Goal: Information Seeking & Learning: Find specific fact

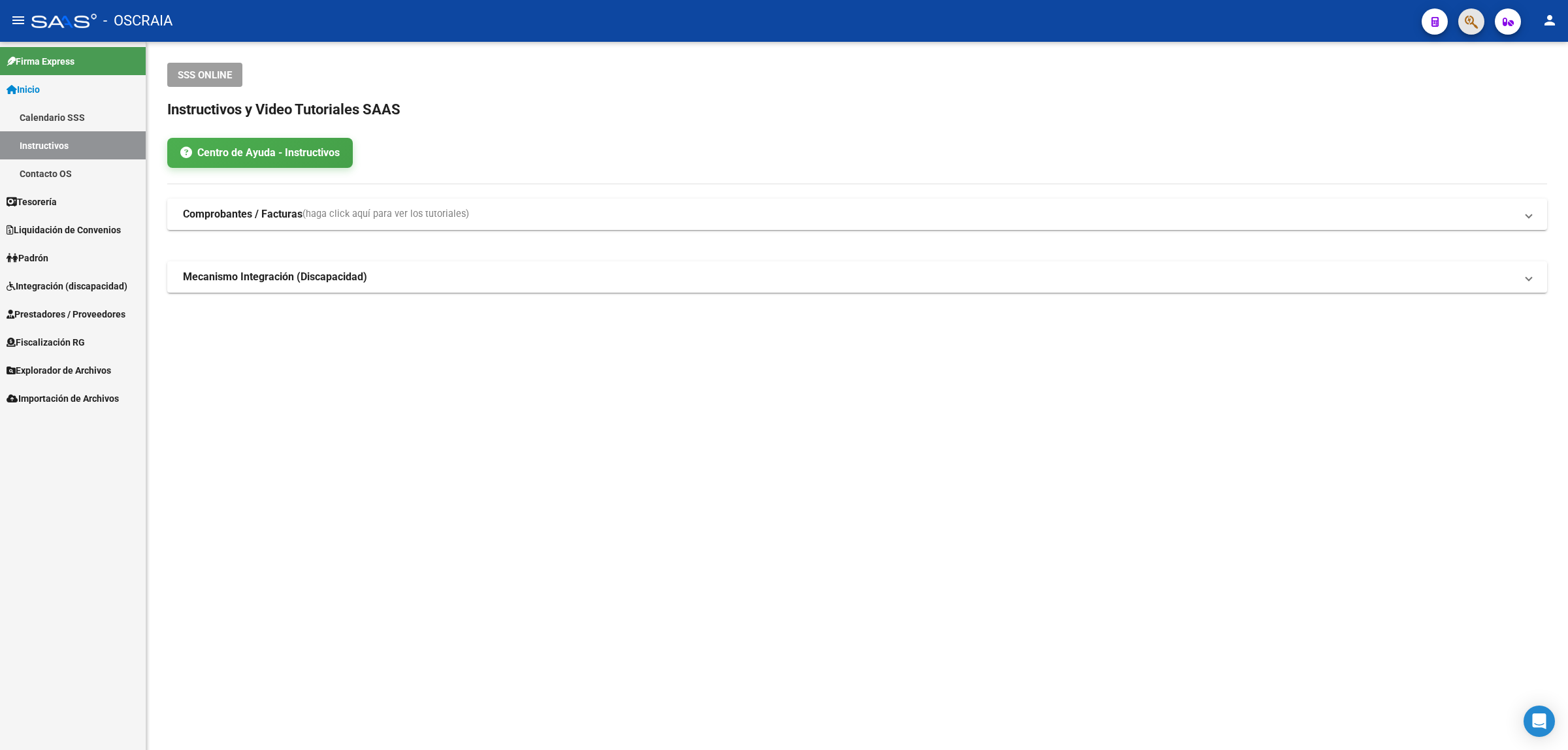
click at [1458, 17] on button "button" at bounding box center [1471, 21] width 26 height 26
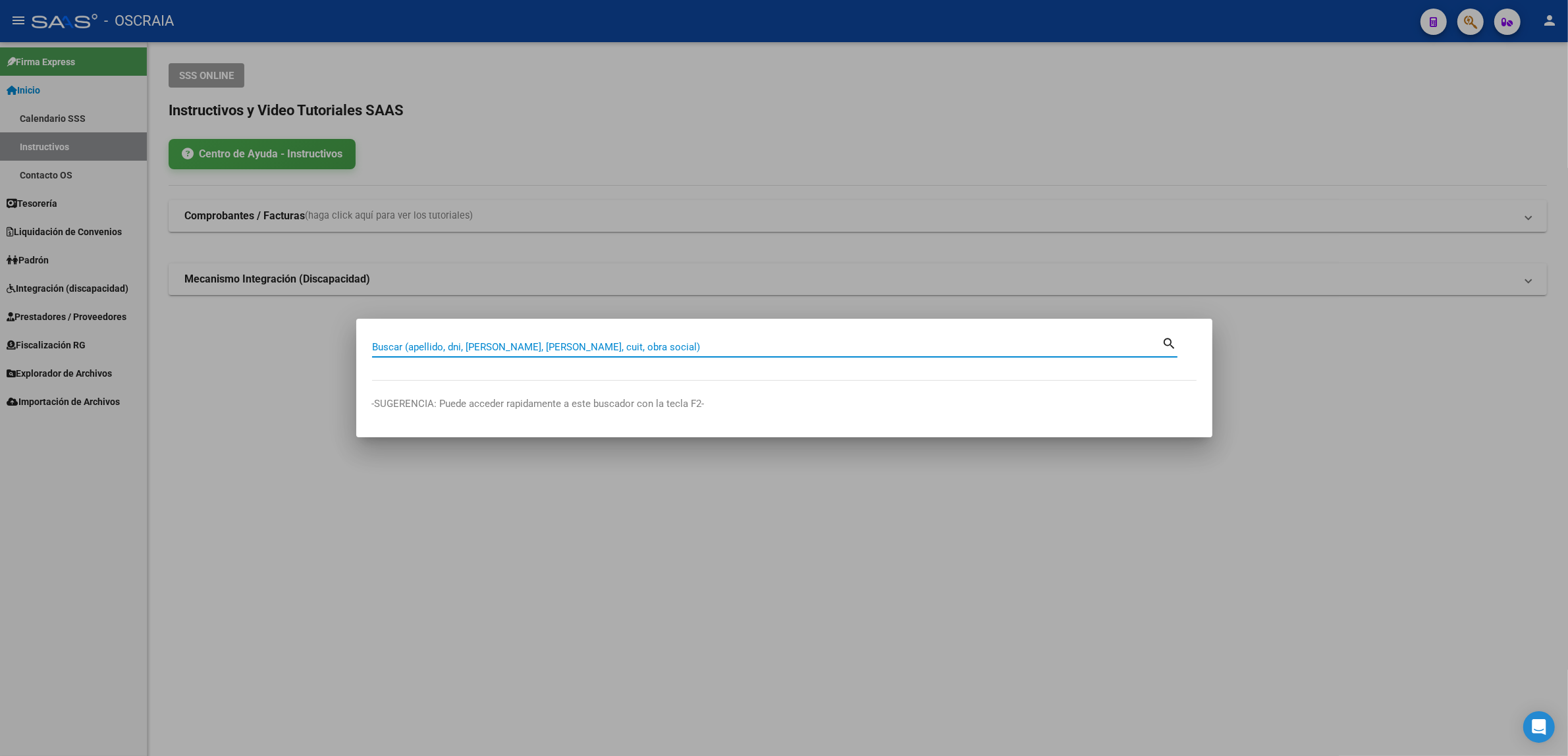
click at [963, 349] on input "Buscar (apellido, dni, [PERSON_NAME], [PERSON_NAME], cuit, obra social)" at bounding box center [766, 347] width 790 height 12
paste input "202275501325/2"
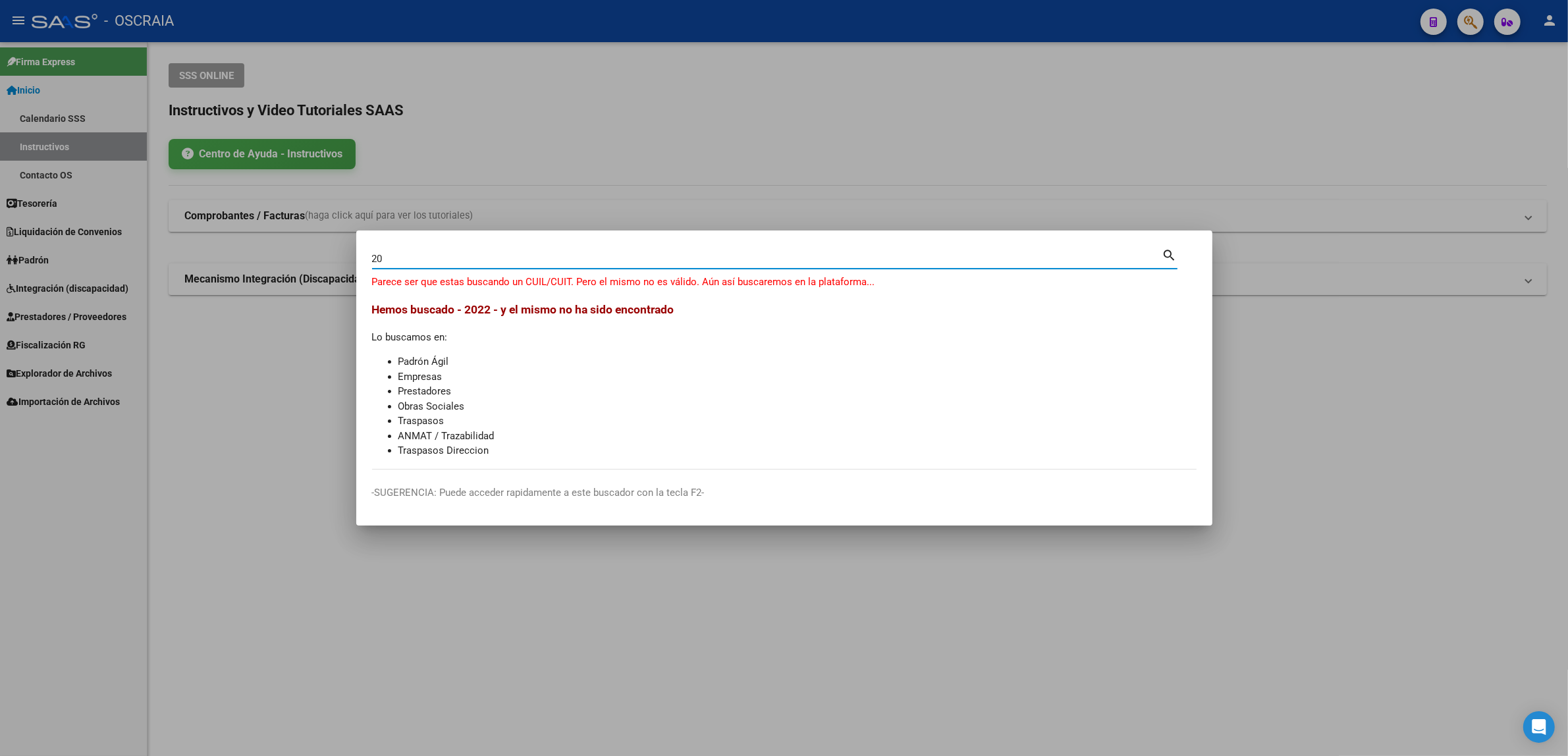
type input "2"
click at [643, 259] on input "Buscar (apellido, dni, [PERSON_NAME], [PERSON_NAME], cuit, obra social)" at bounding box center [766, 259] width 790 height 12
paste input "202275501325/2"
click at [469, 257] on input "2022755013252" at bounding box center [766, 259] width 790 height 12
click at [381, 255] on input "202275501325" at bounding box center [766, 259] width 790 height 12
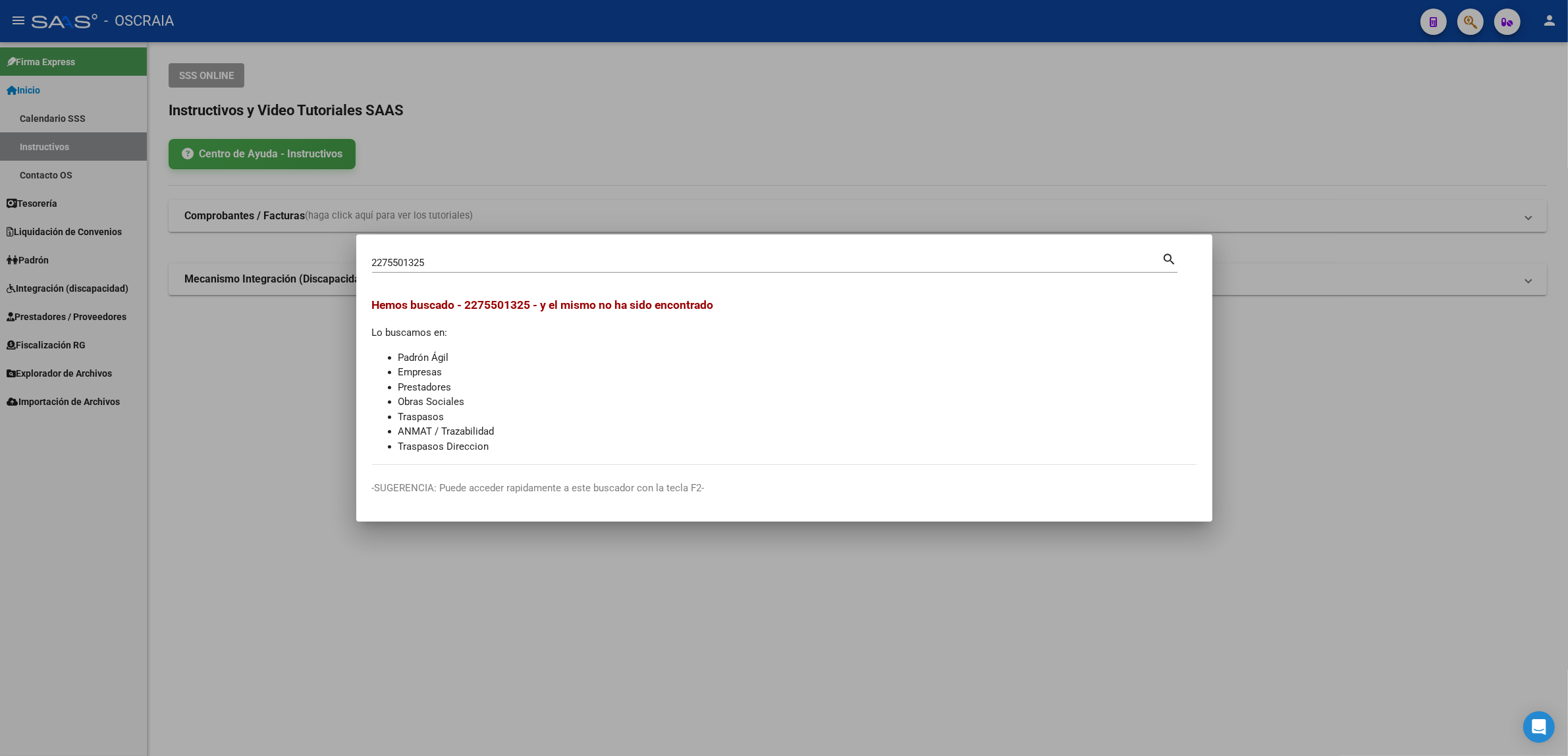
click at [449, 252] on div "2275501325 Buscar (apellido, dni, [PERSON_NAME], [PERSON_NAME], cuit, obra soci…" at bounding box center [774, 261] width 805 height 22
click at [449, 260] on input "2275501325" at bounding box center [766, 262] width 790 height 12
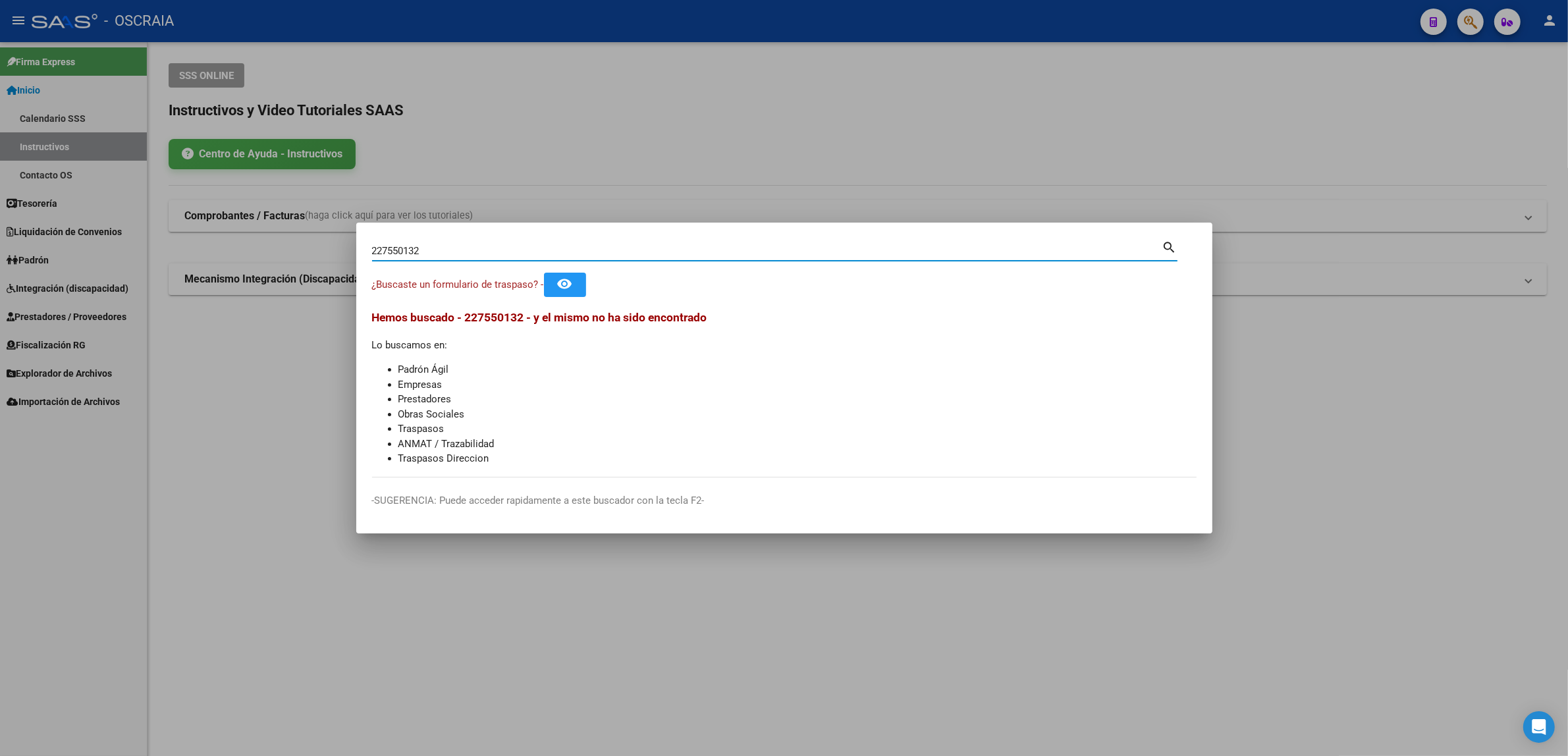
click at [445, 252] on input "227550132" at bounding box center [766, 250] width 790 height 12
drag, startPoint x: 384, startPoint y: 255, endPoint x: 399, endPoint y: 255, distance: 15.0
click at [399, 255] on input "227550132" at bounding box center [766, 250] width 790 height 12
click at [427, 255] on input "227550132" at bounding box center [766, 250] width 790 height 12
type input "22755013"
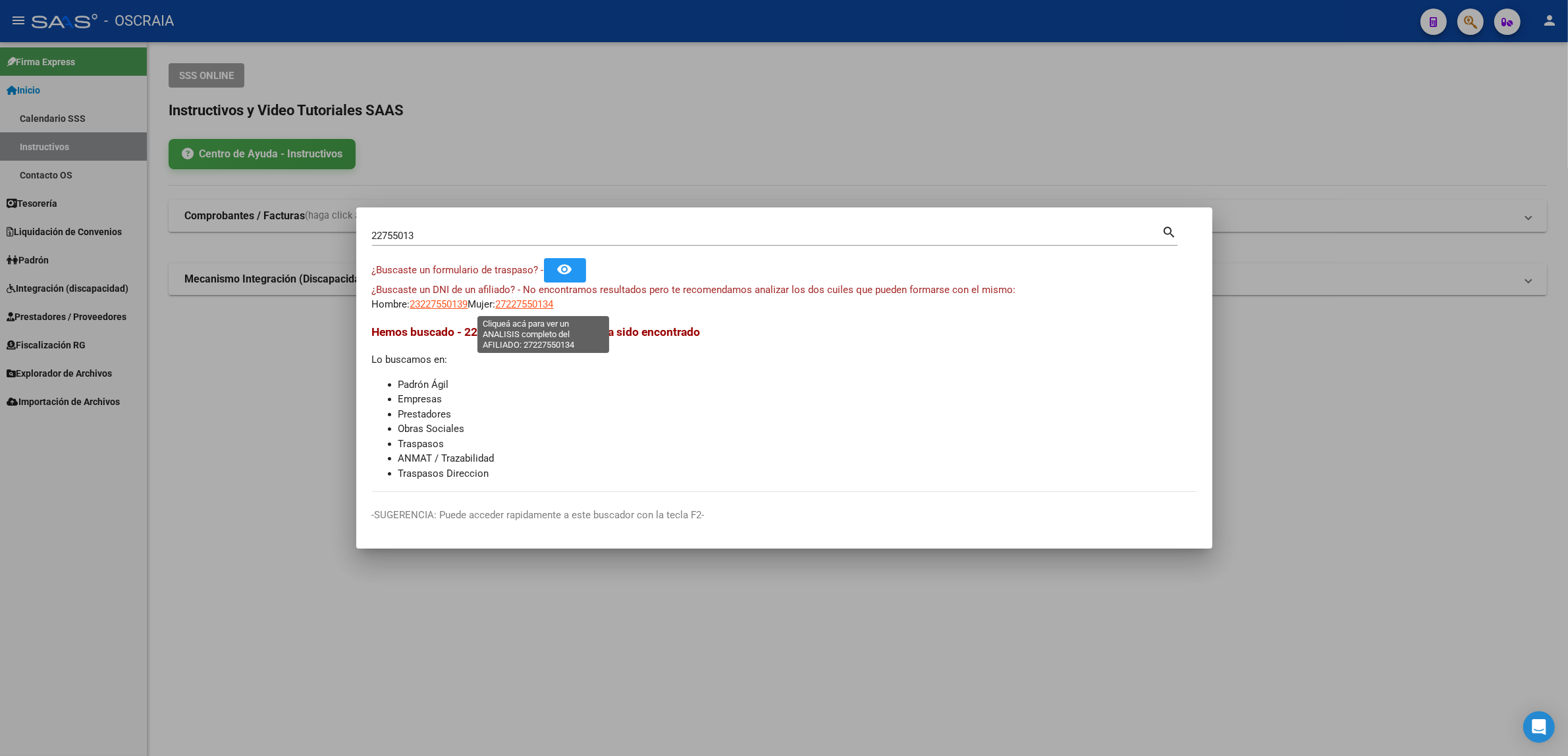
click at [524, 302] on span "27227550134" at bounding box center [525, 304] width 58 height 12
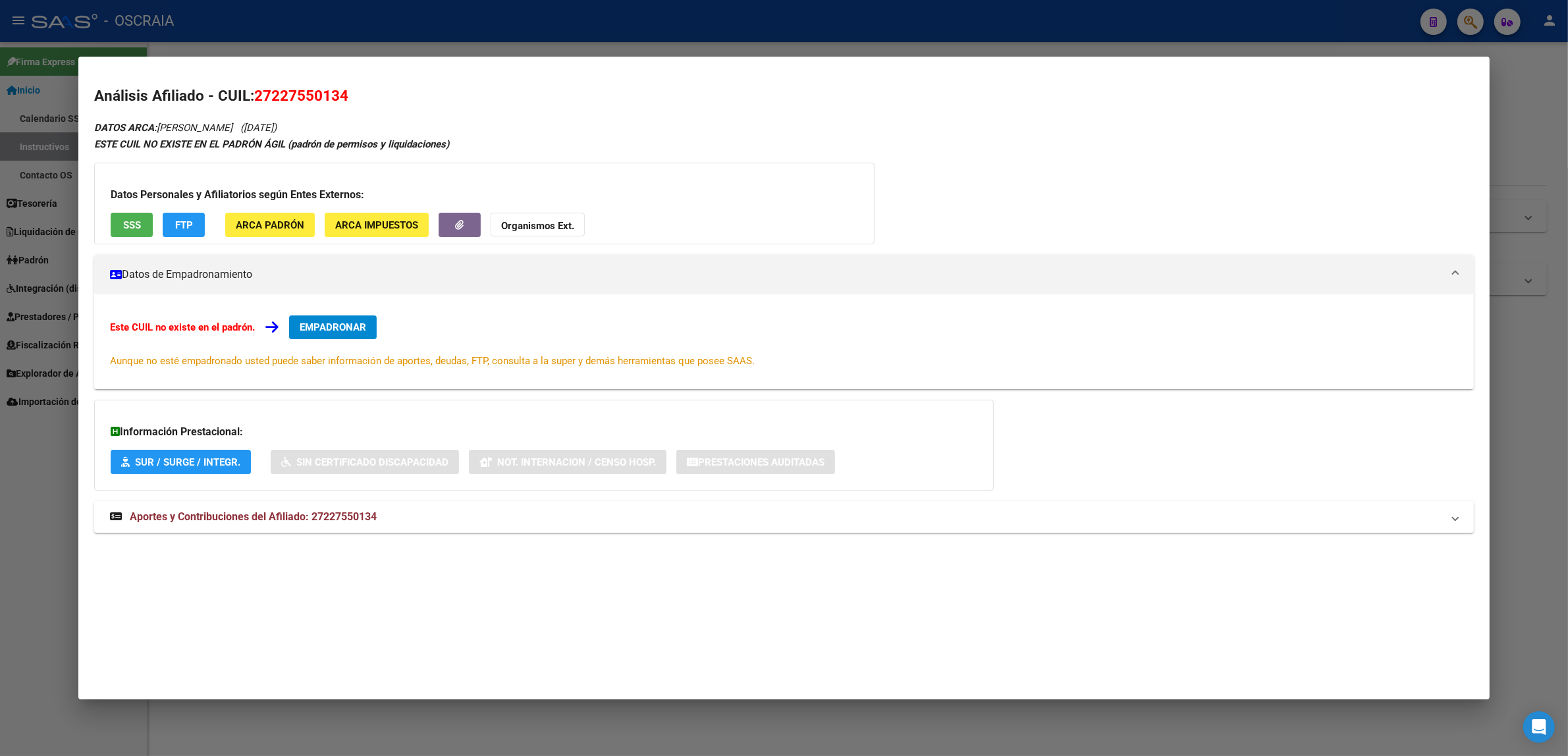
click at [279, 41] on div at bounding box center [784, 378] width 1568 height 756
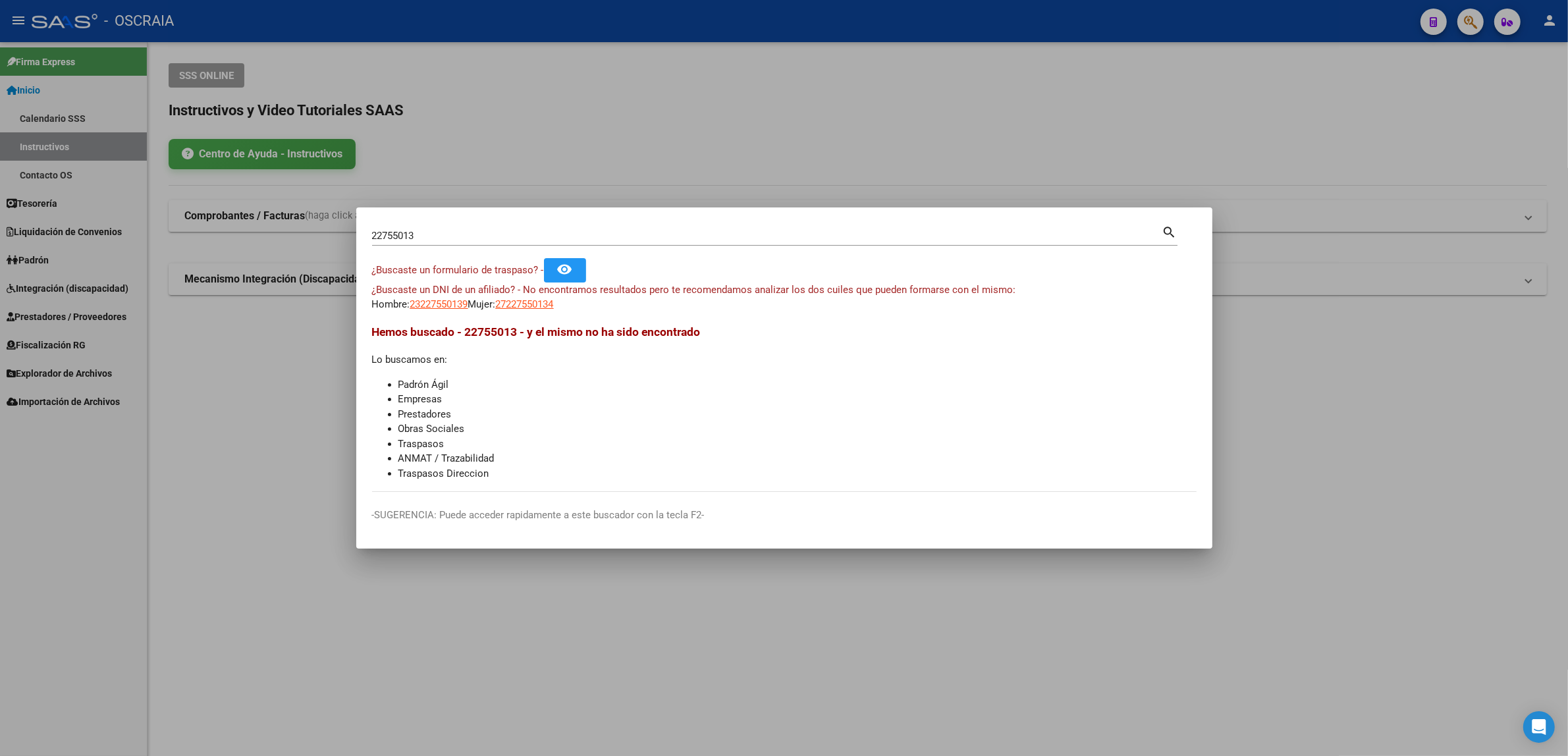
click at [267, 87] on div at bounding box center [784, 378] width 1568 height 756
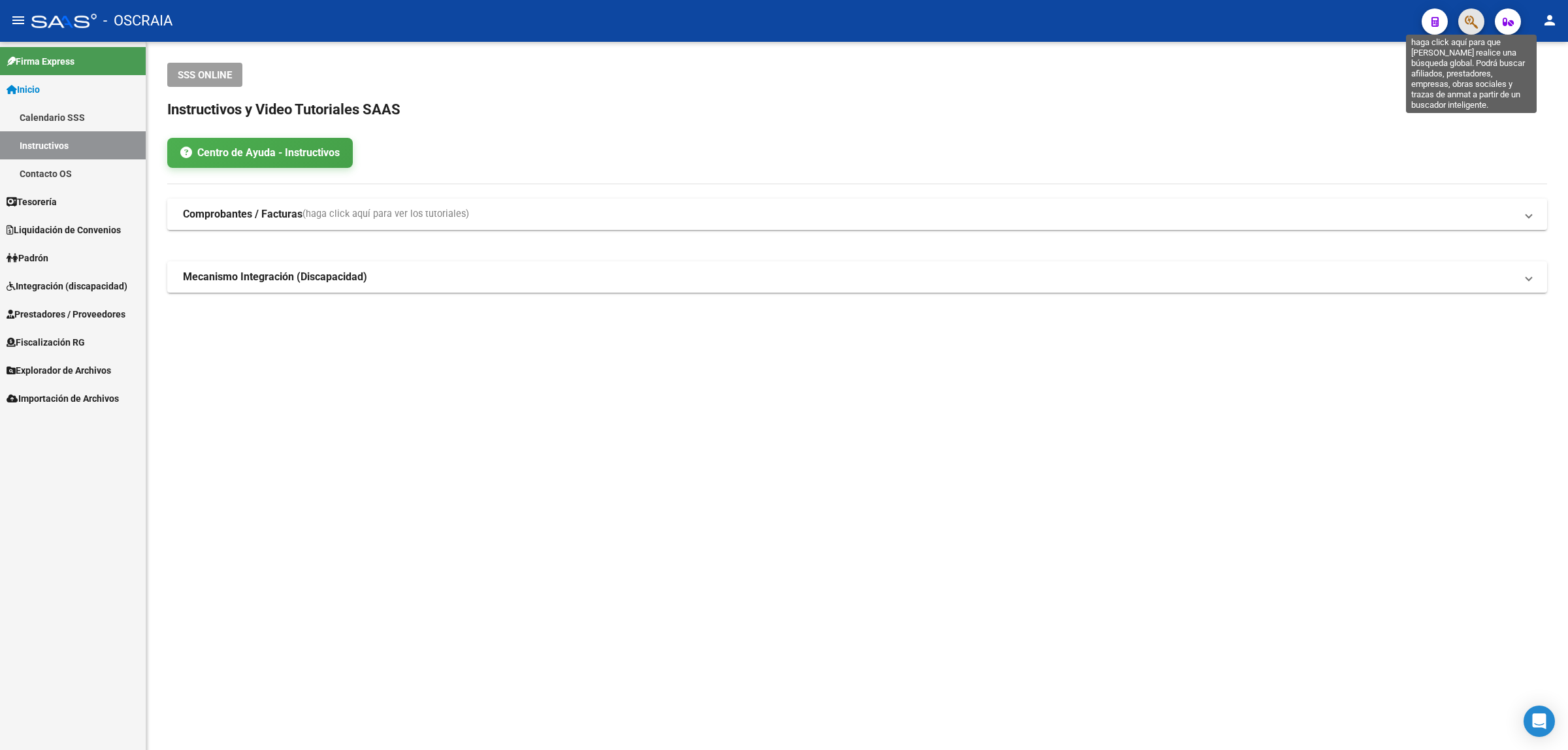
click at [1474, 20] on icon "button" at bounding box center [1471, 22] width 13 height 15
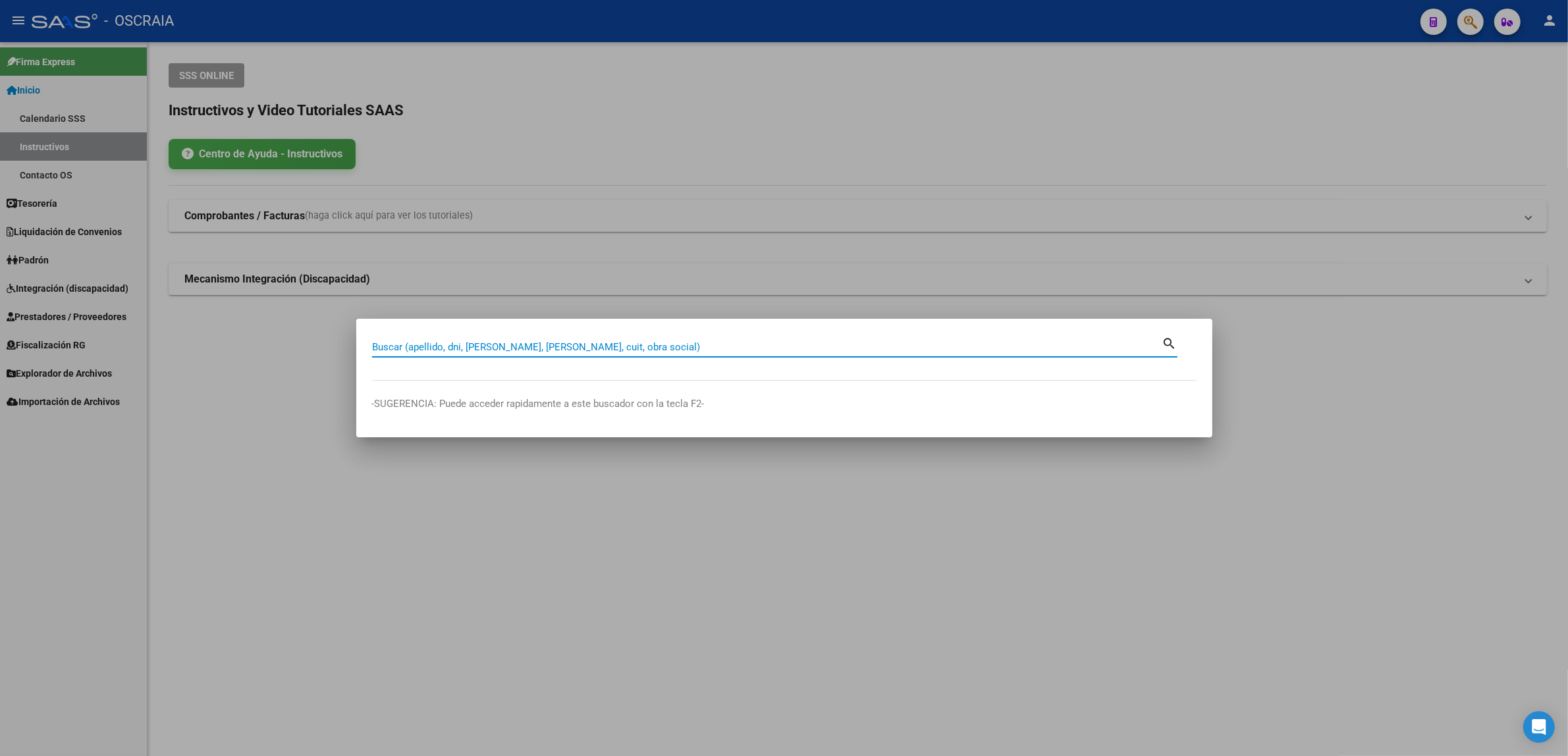
click at [557, 346] on input "Buscar (apellido, dni, [PERSON_NAME], [PERSON_NAME], cuit, obra social)" at bounding box center [766, 347] width 790 height 12
type input "4"
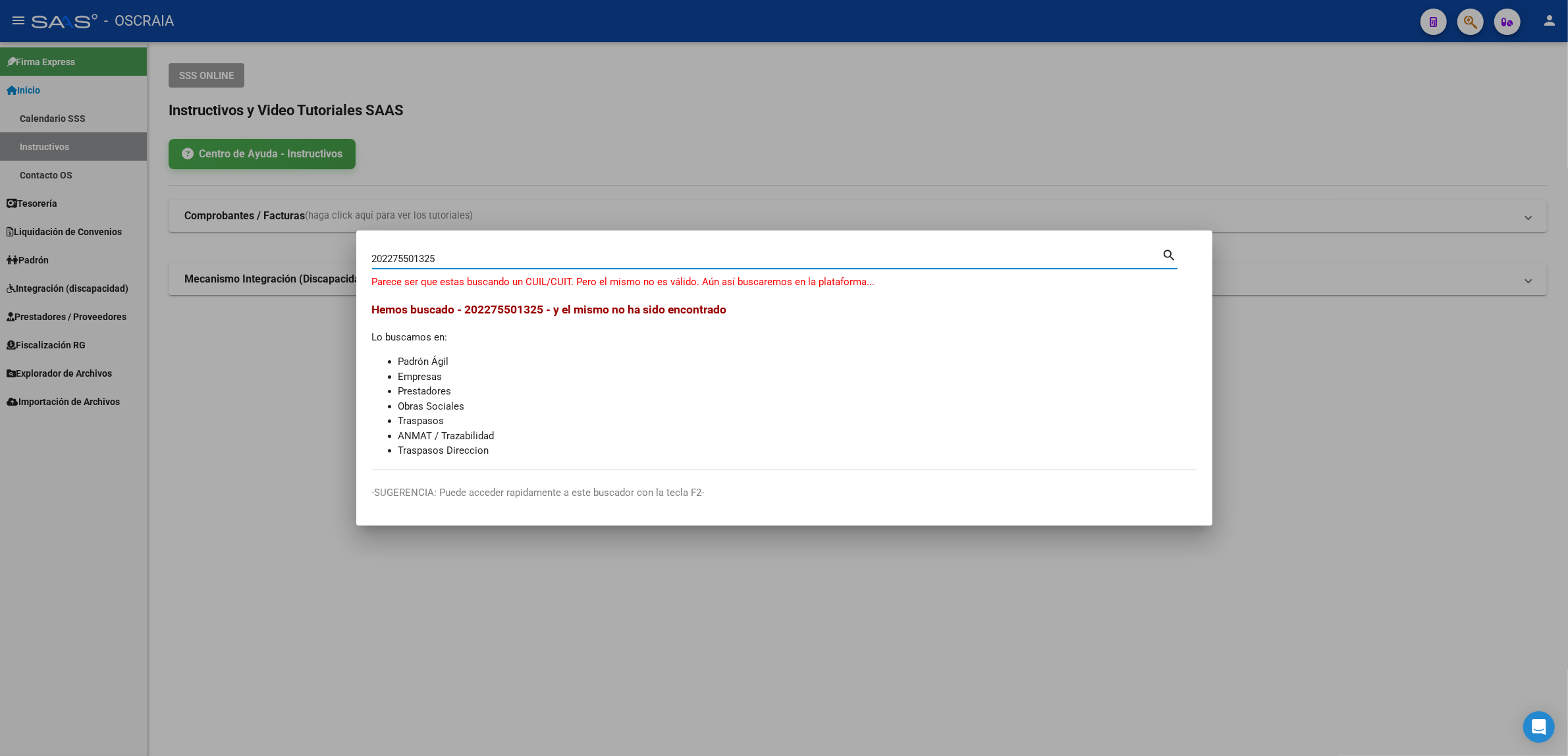
drag, startPoint x: 381, startPoint y: 252, endPoint x: 371, endPoint y: 255, distance: 10.4
click at [372, 255] on input "202275501325" at bounding box center [766, 259] width 790 height 12
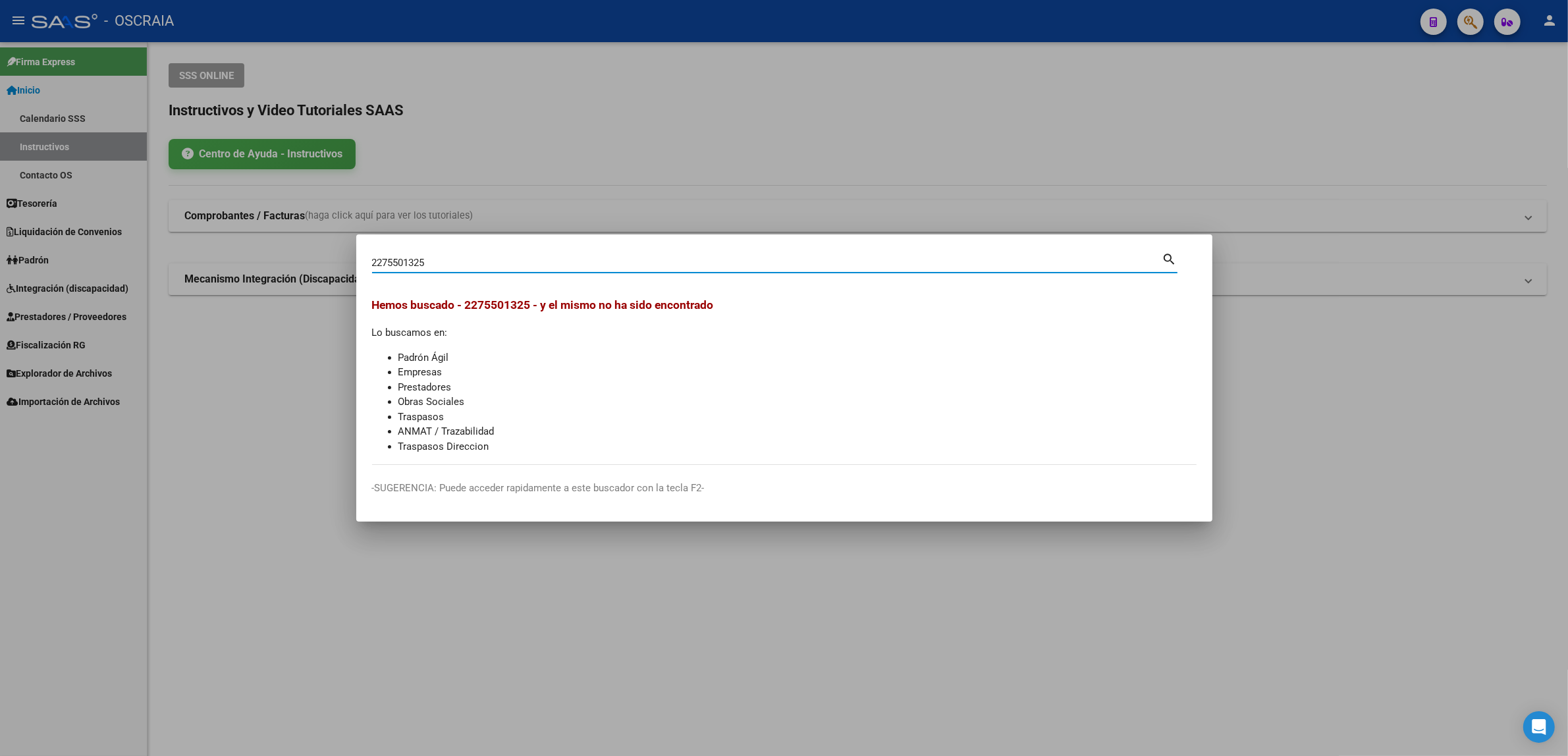
click at [465, 260] on input "2275501325" at bounding box center [766, 262] width 790 height 12
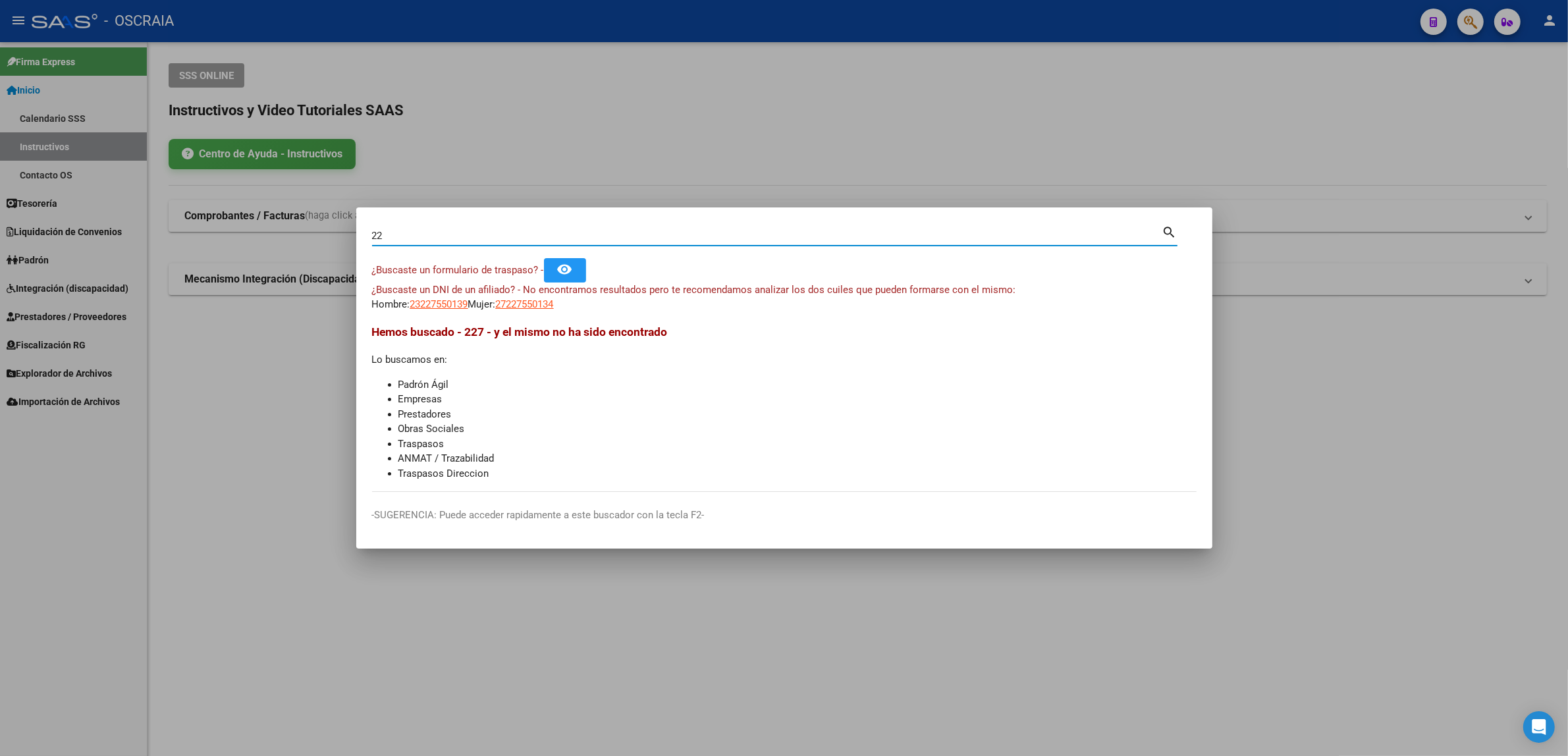
type input "2"
type input "[PERSON_NAME]"
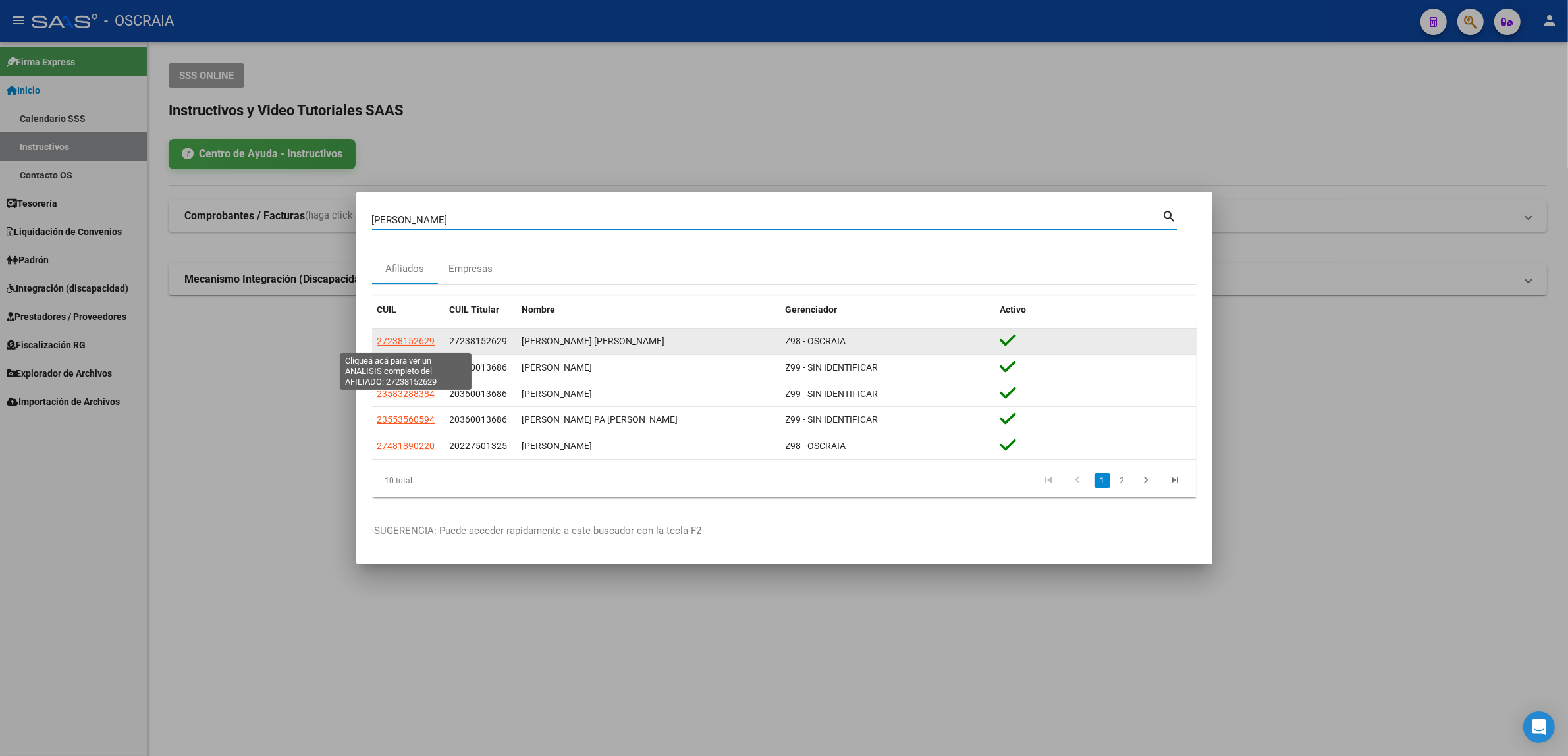
click at [424, 341] on span "27238152629" at bounding box center [406, 341] width 58 height 10
type textarea "27238152629"
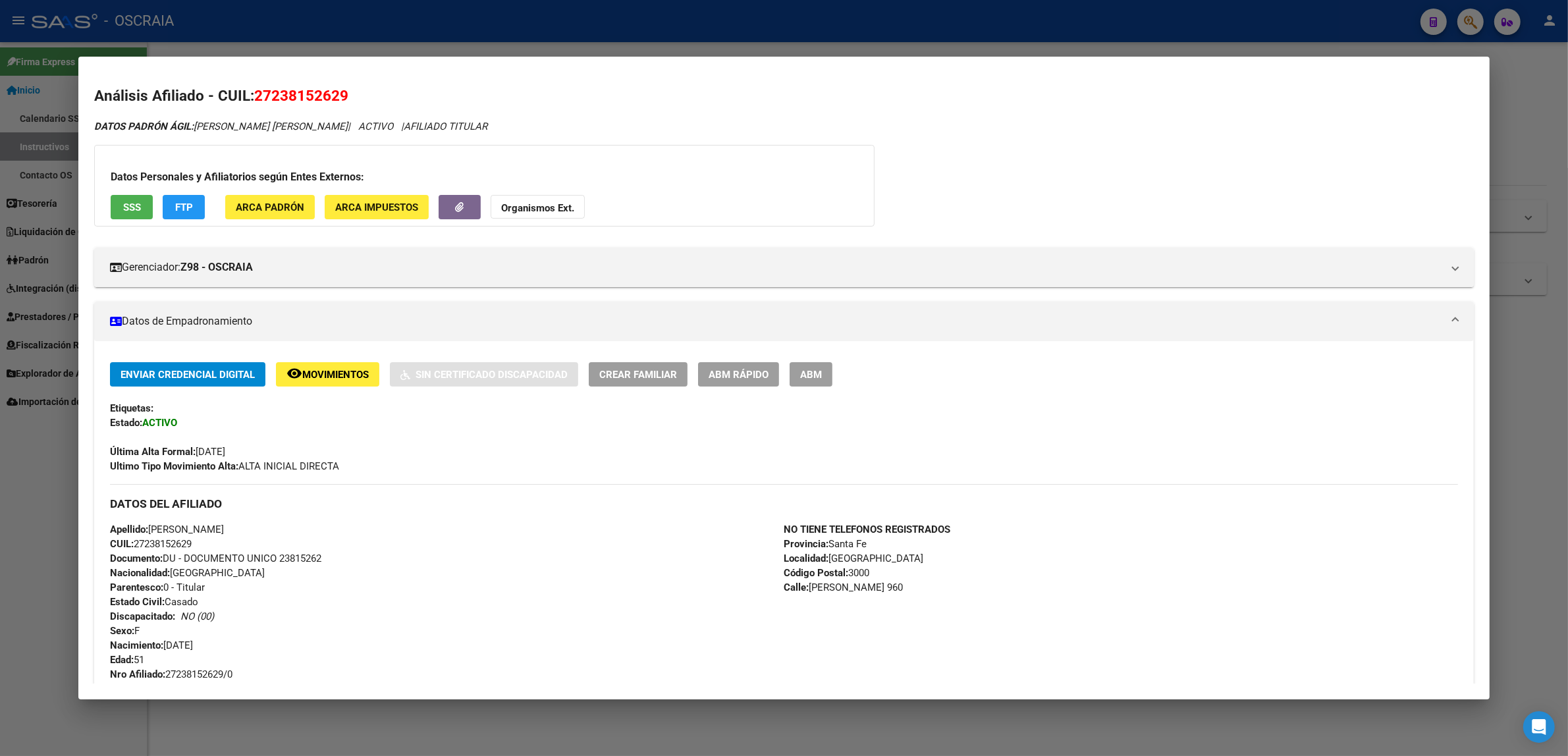
click at [395, 40] on div at bounding box center [784, 378] width 1568 height 756
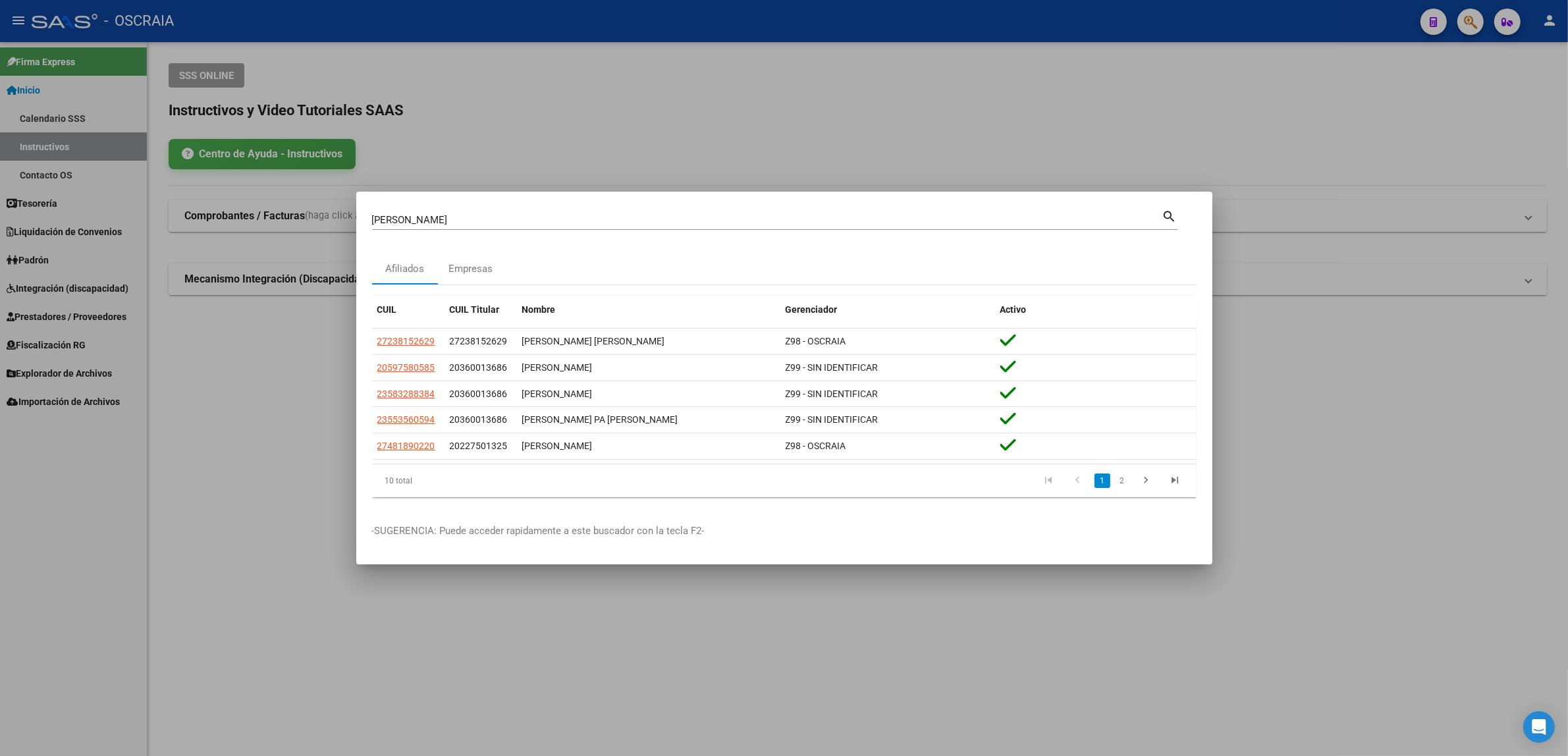
drag, startPoint x: 422, startPoint y: 217, endPoint x: 237, endPoint y: 219, distance: 185.0
click at [237, 219] on div "[PERSON_NAME] (apellido, dni, cuil, nro traspaso, cuit, obra social) search Afi…" at bounding box center [784, 378] width 1568 height 756
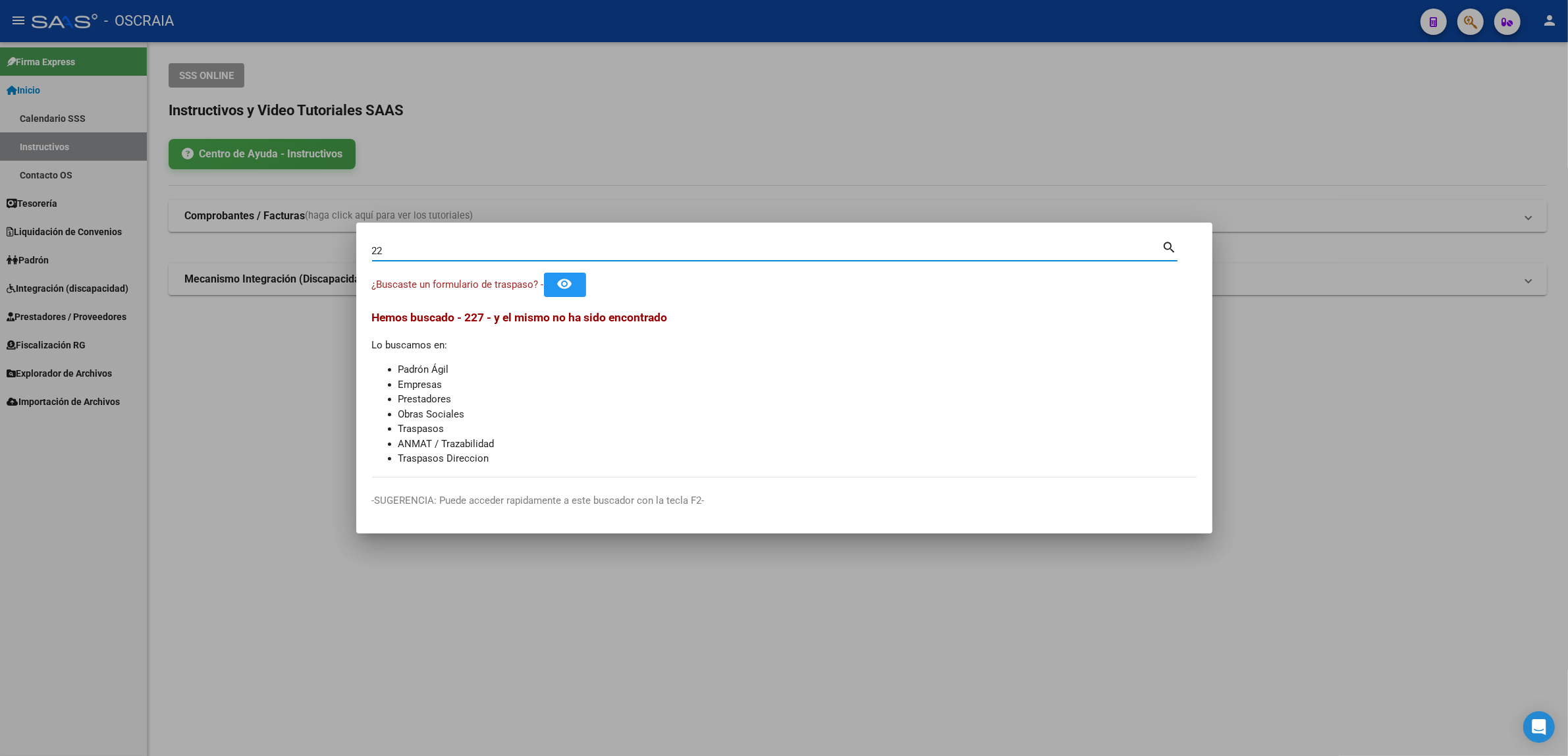
type input "2"
type input "22750132"
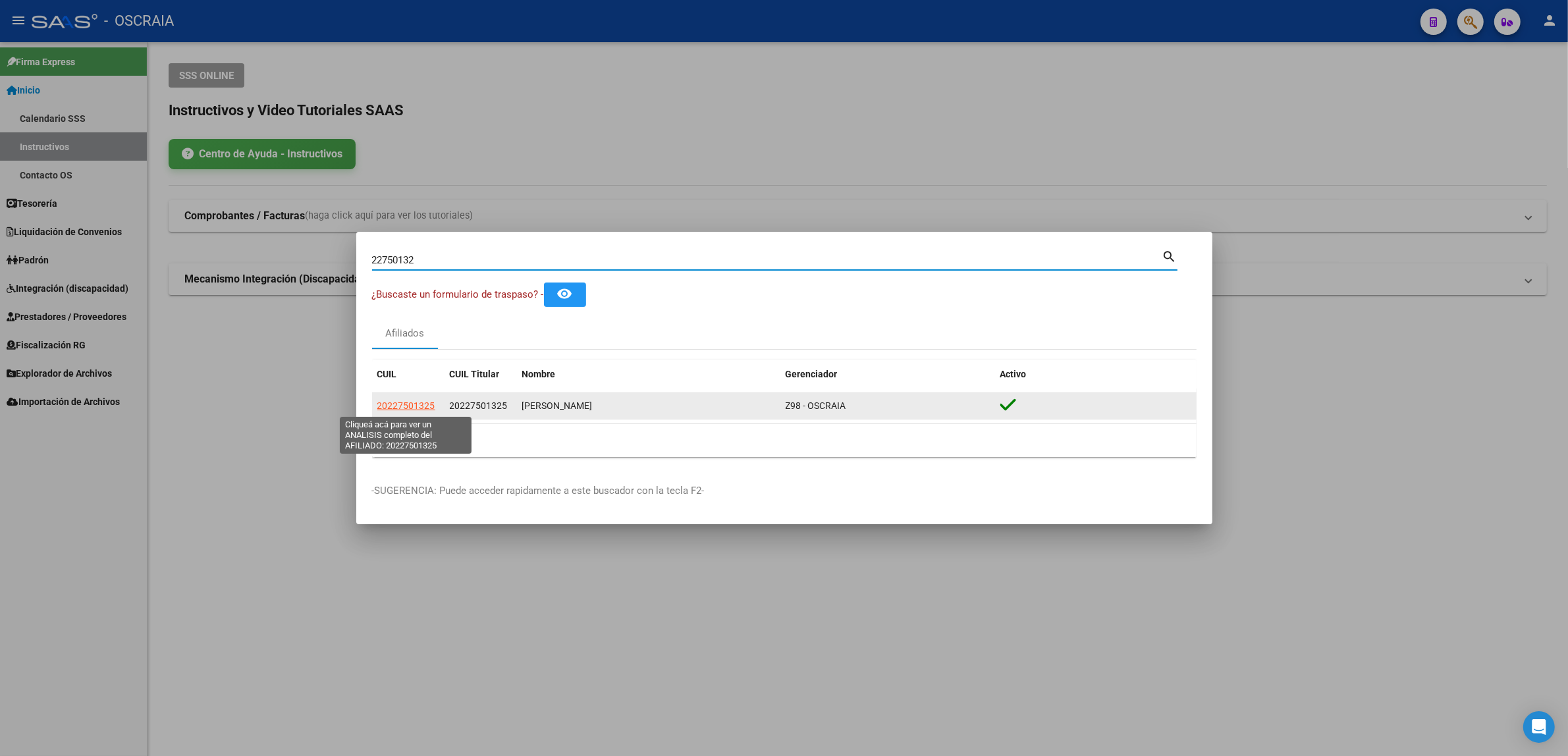
click at [408, 403] on span "20227501325" at bounding box center [406, 405] width 58 height 10
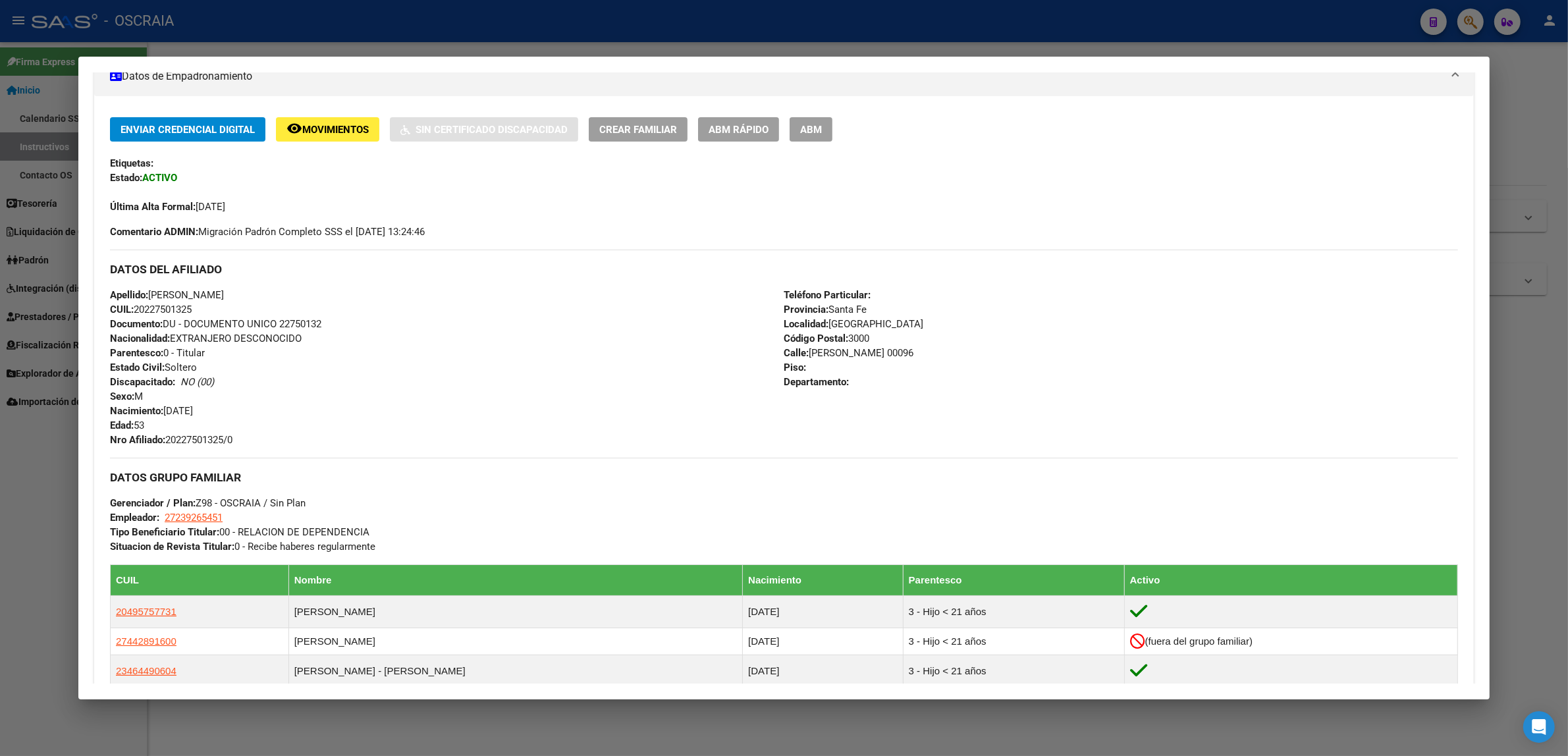
scroll to position [490, 0]
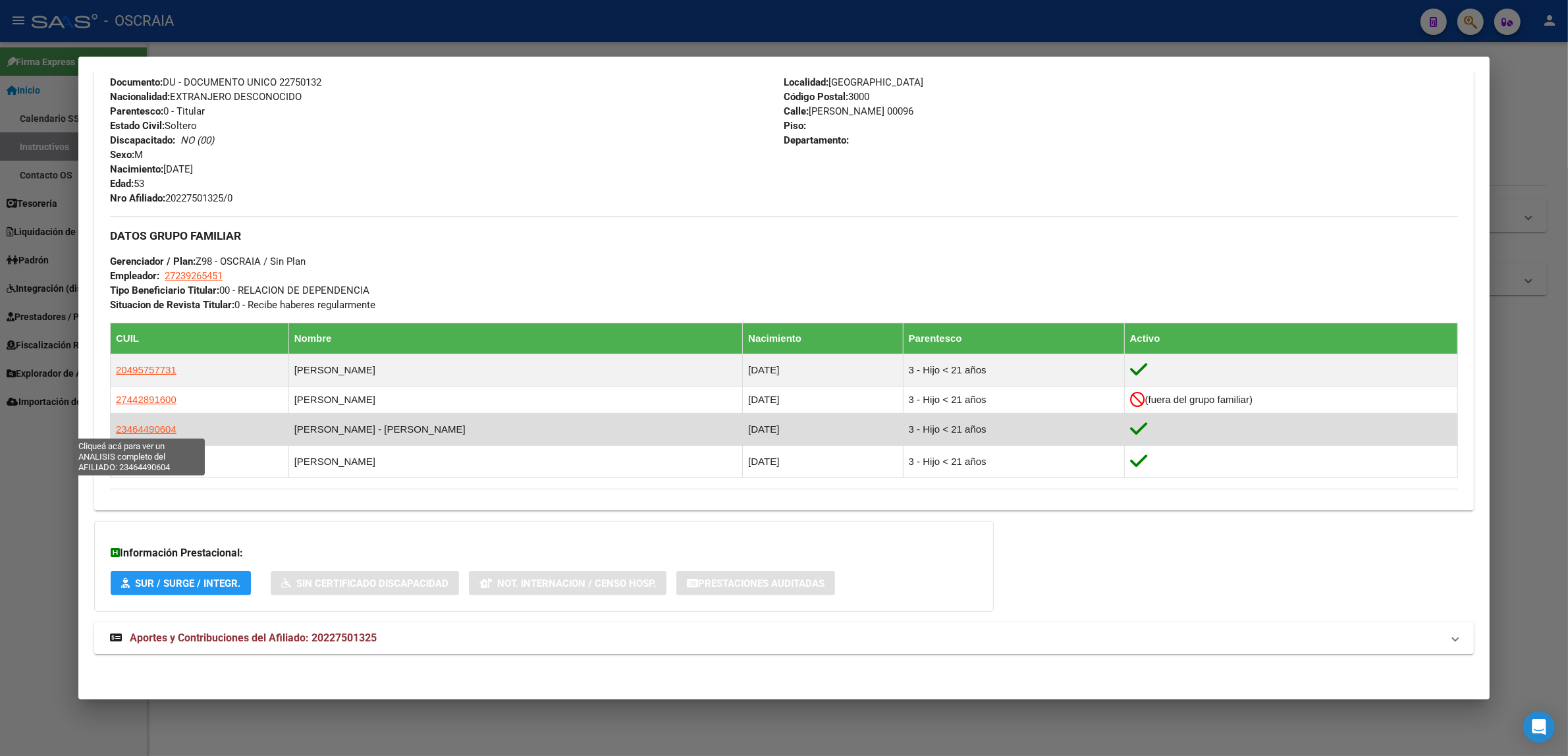
drag, startPoint x: 155, startPoint y: 430, endPoint x: 137, endPoint y: 430, distance: 18.0
click at [137, 430] on span "23464490604" at bounding box center [146, 429] width 60 height 11
copy span "64"
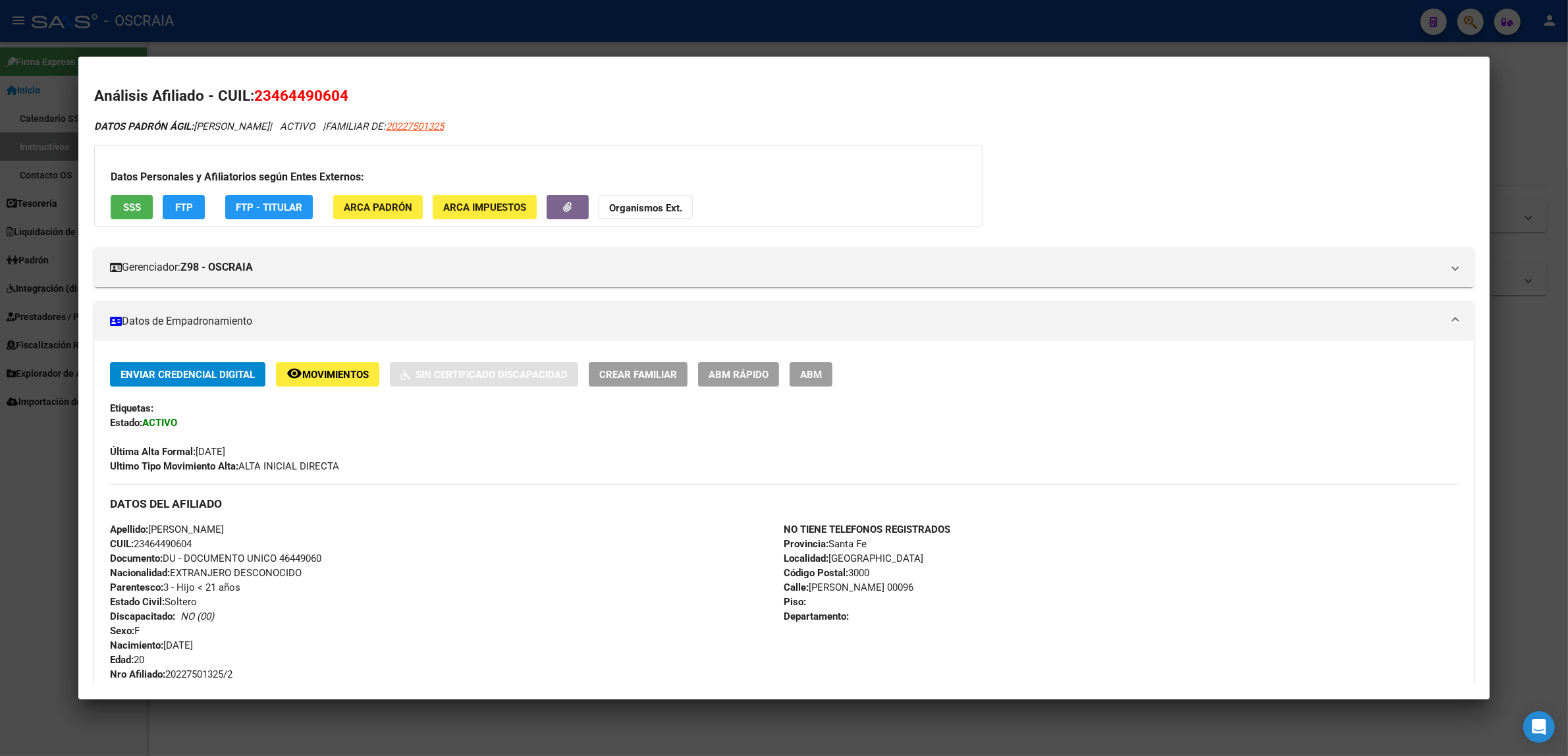
click at [338, 99] on span "23464490604" at bounding box center [302, 95] width 94 height 17
drag, startPoint x: 343, startPoint y: 97, endPoint x: 248, endPoint y: 97, distance: 95.0
click at [248, 97] on h2 "Análisis Afiliado - CUIL: 23464490604" at bounding box center [784, 96] width 1379 height 22
copy span "23464490604"
click at [551, 37] on div at bounding box center [784, 378] width 1568 height 756
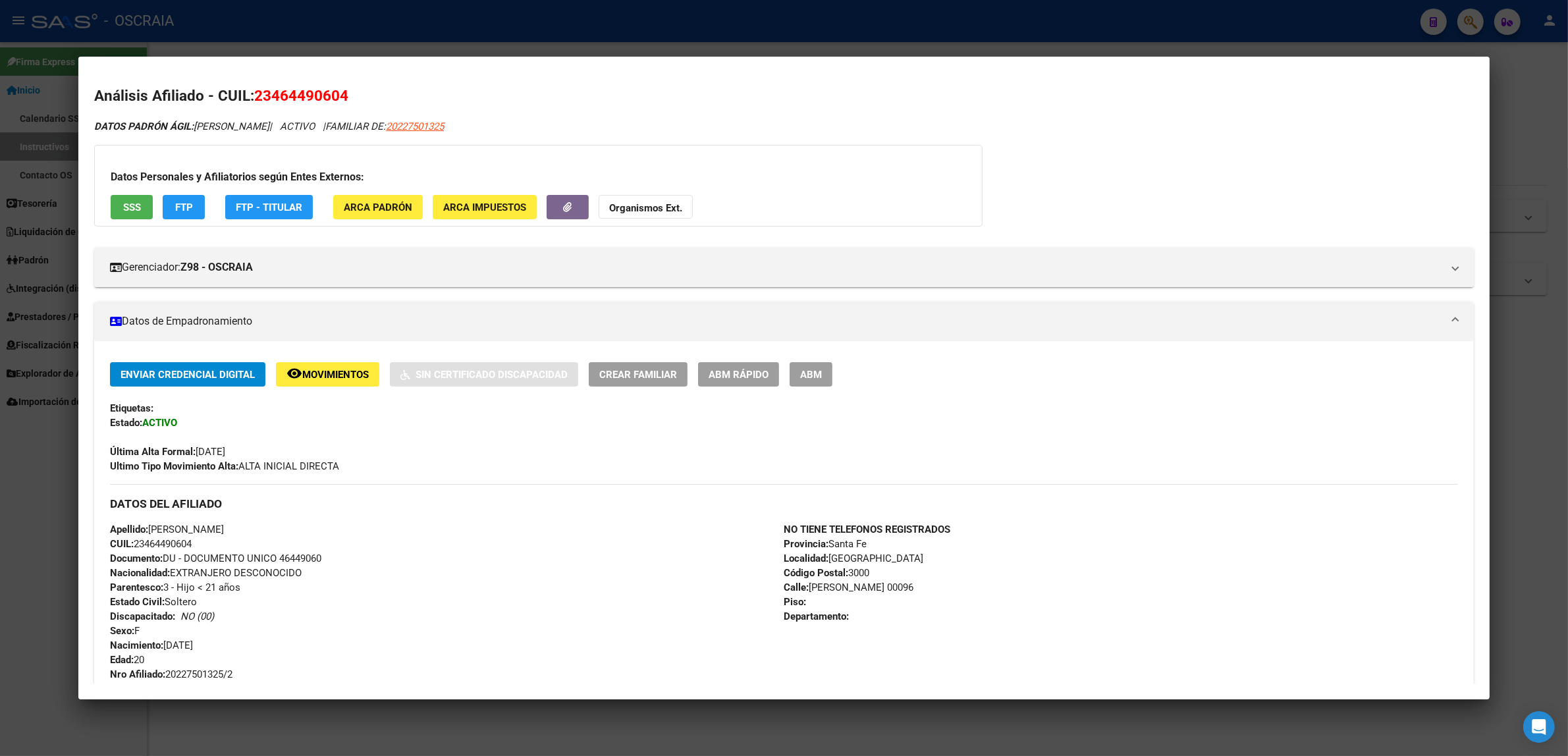
click at [551, 37] on div at bounding box center [784, 378] width 1568 height 756
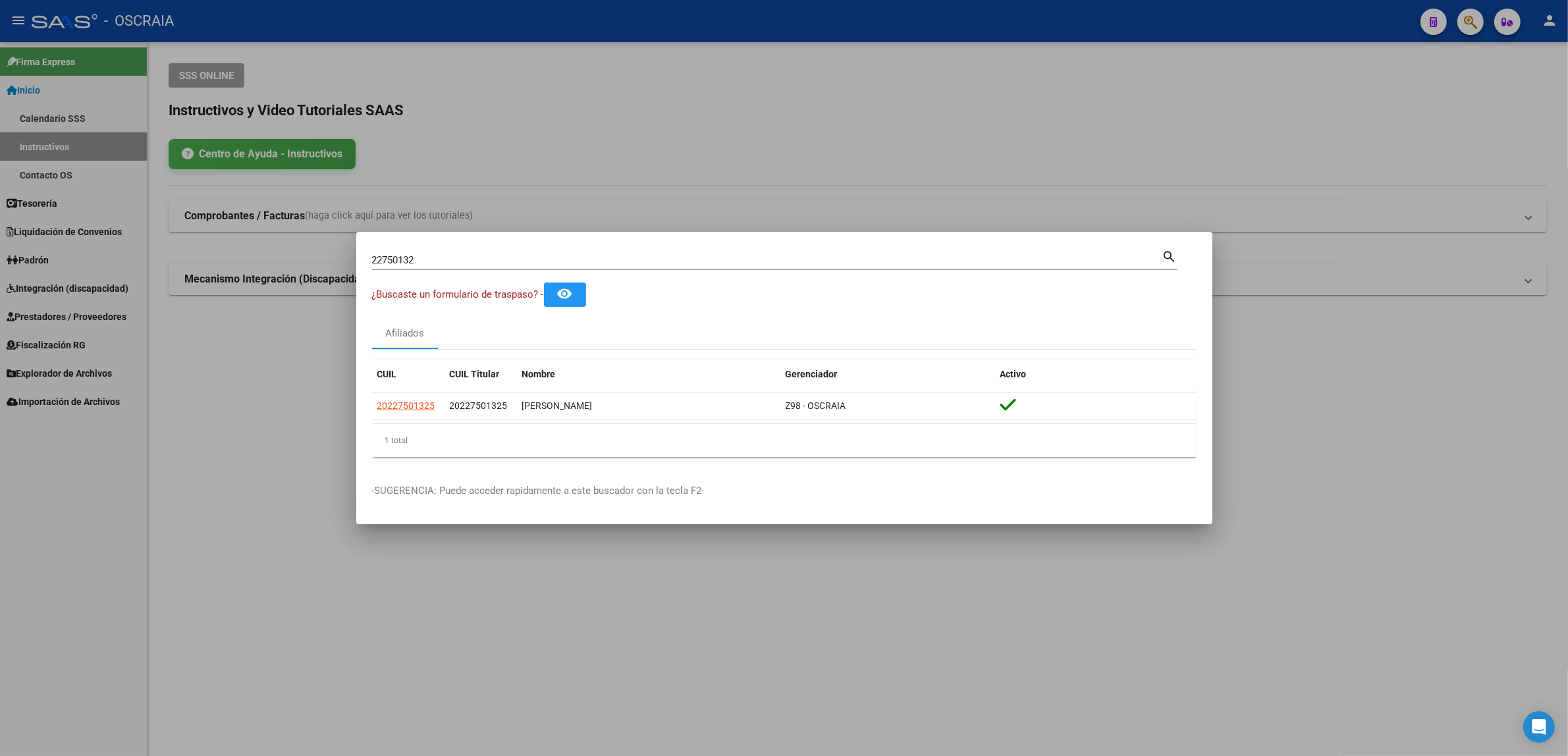
drag, startPoint x: 448, startPoint y: 258, endPoint x: 287, endPoint y: 257, distance: 161.0
click at [287, 257] on div "22750132 Buscar (apellido, dni, cuil, nro traspaso, cuit, obra social) search ¿…" at bounding box center [784, 378] width 1568 height 756
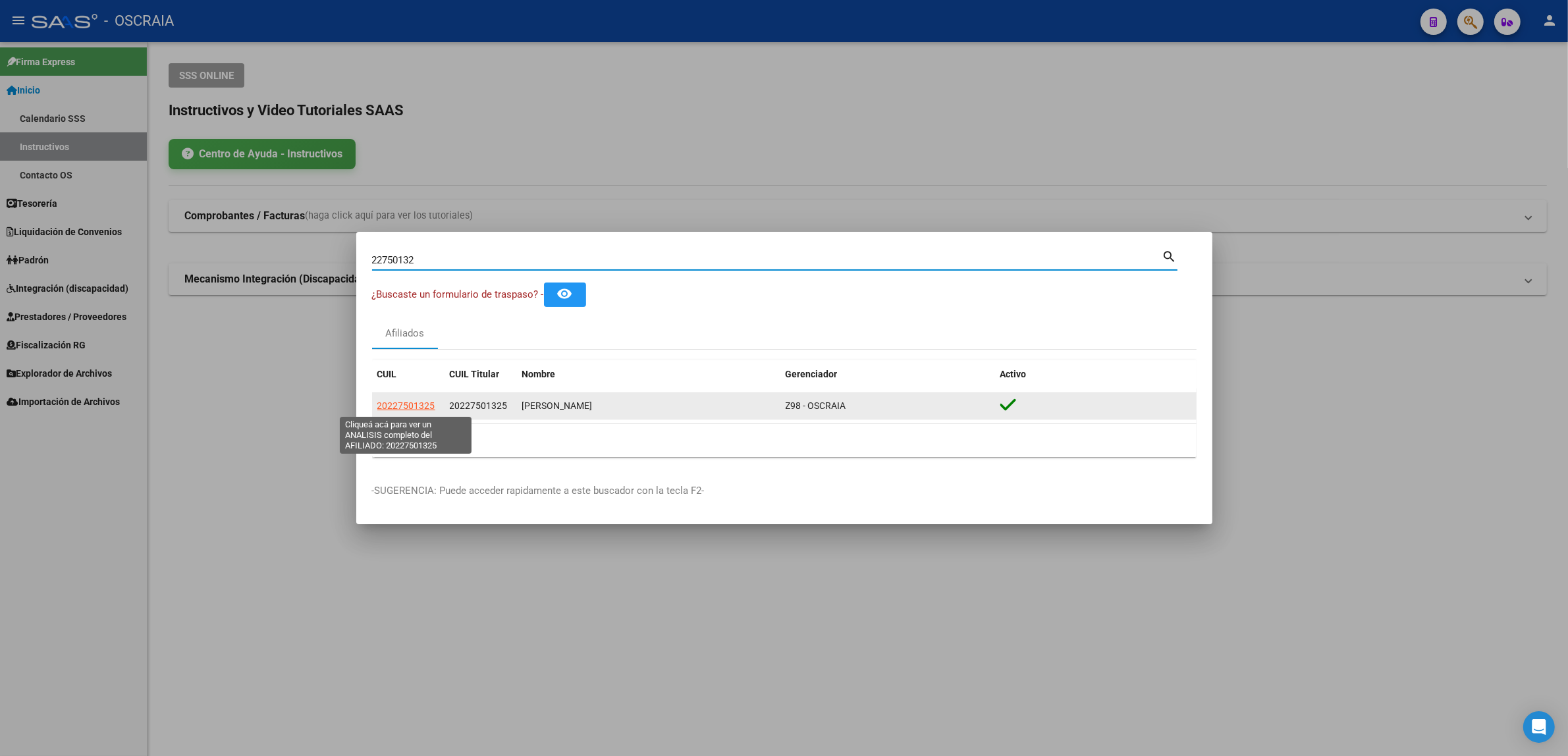
click at [402, 407] on span "20227501325" at bounding box center [406, 405] width 58 height 10
type textarea "20227501325"
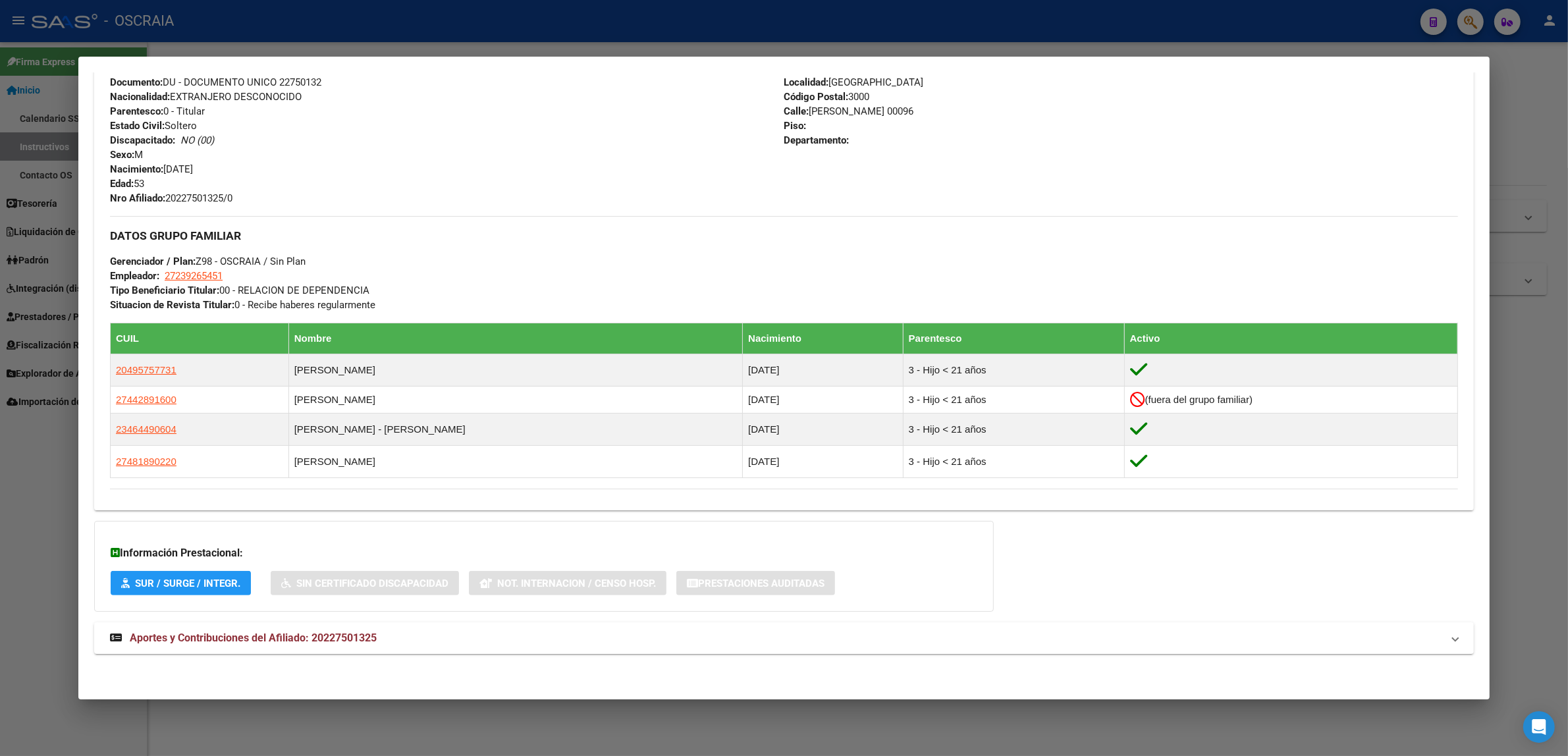
click at [1506, 199] on div at bounding box center [784, 378] width 1568 height 756
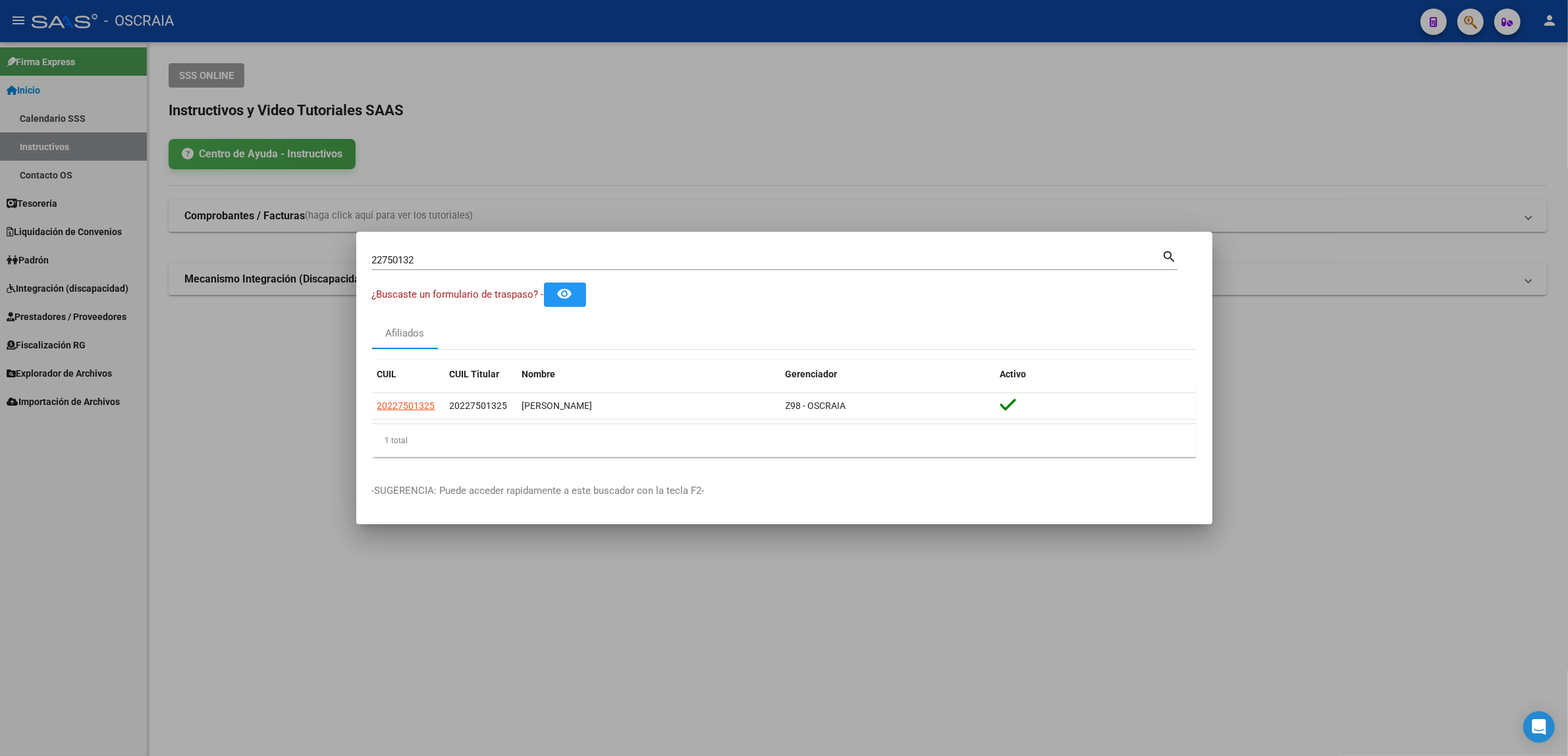
click at [1479, 72] on div at bounding box center [784, 378] width 1568 height 756
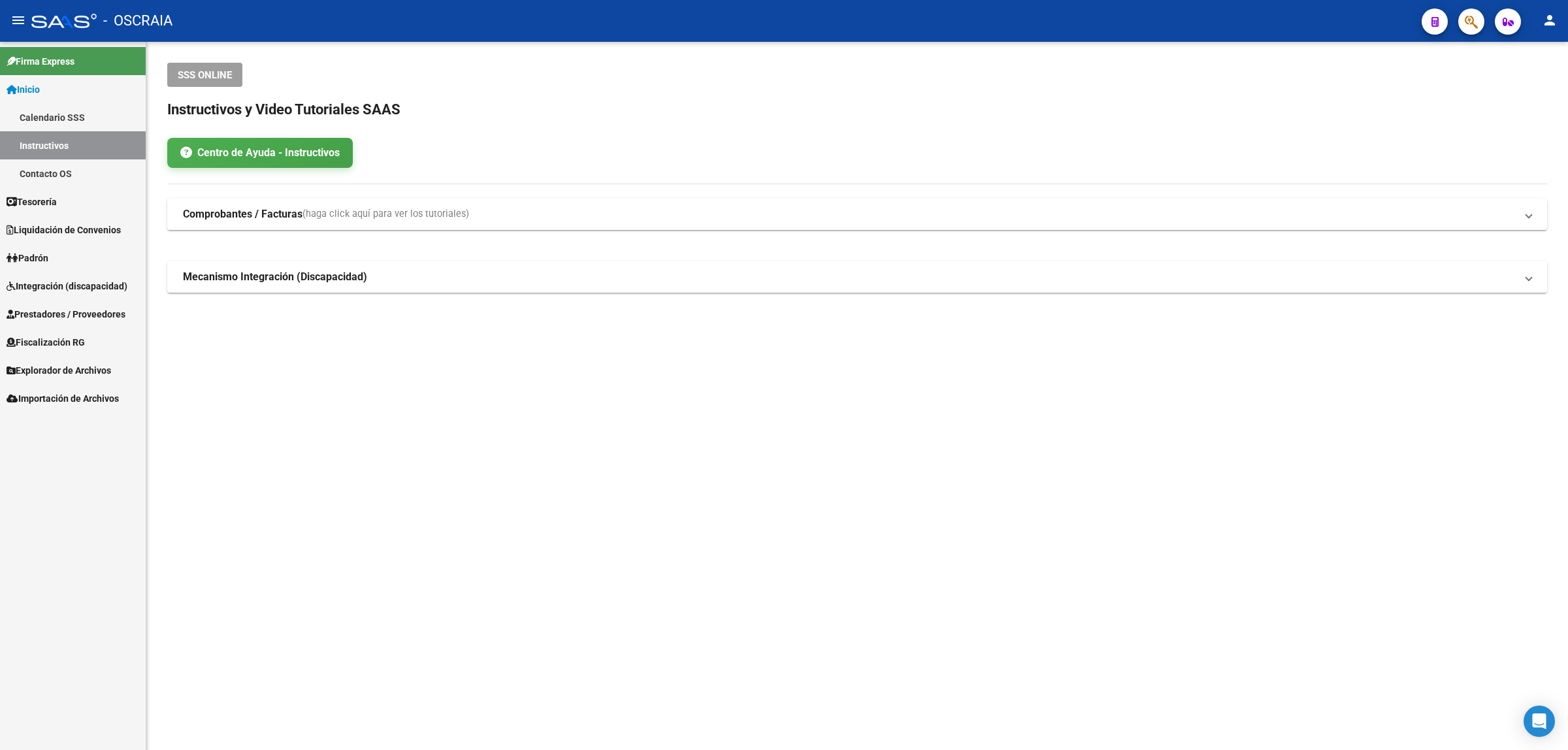
click at [1467, 27] on icon "button" at bounding box center [1471, 22] width 13 height 15
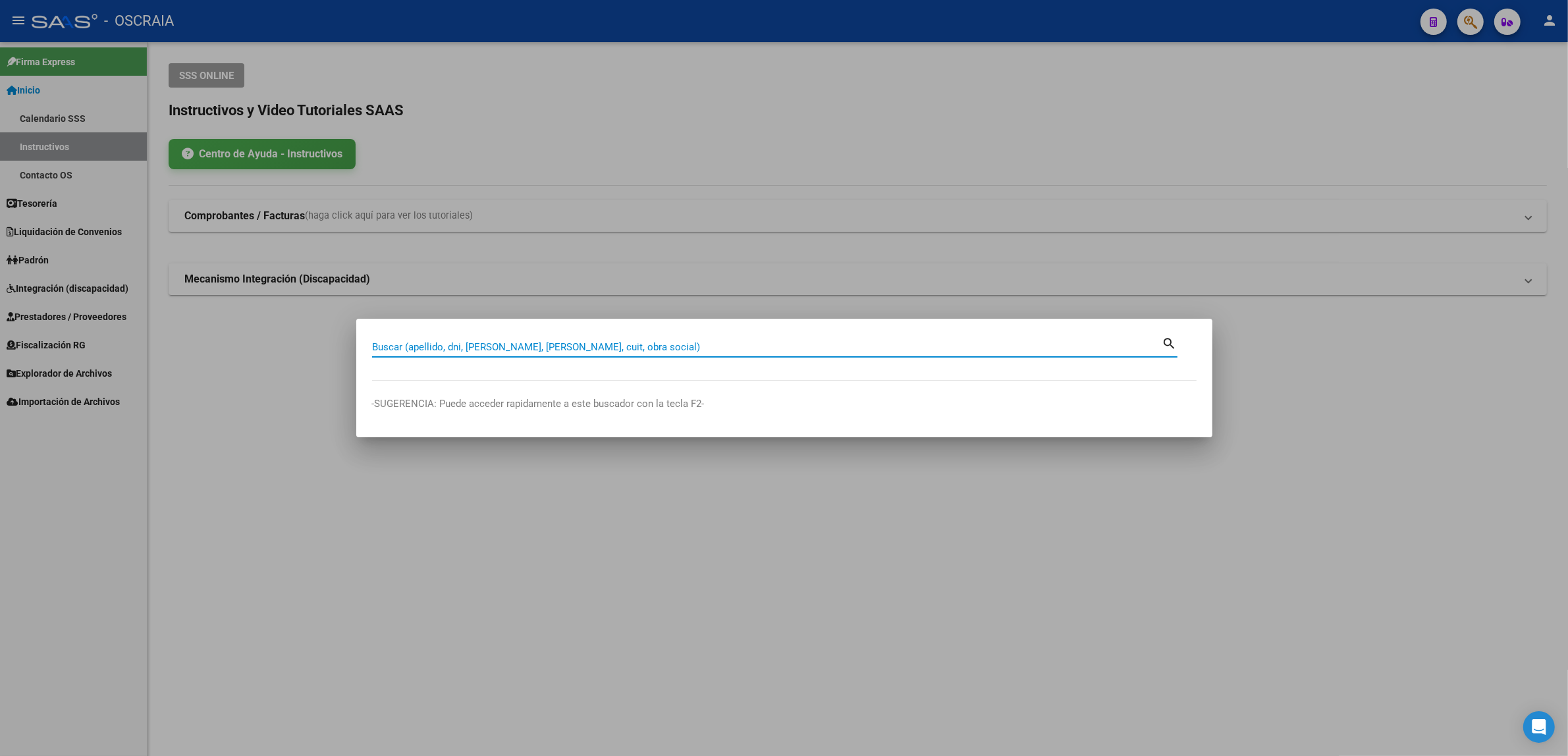
paste input "27512415208"
type input "27512415208"
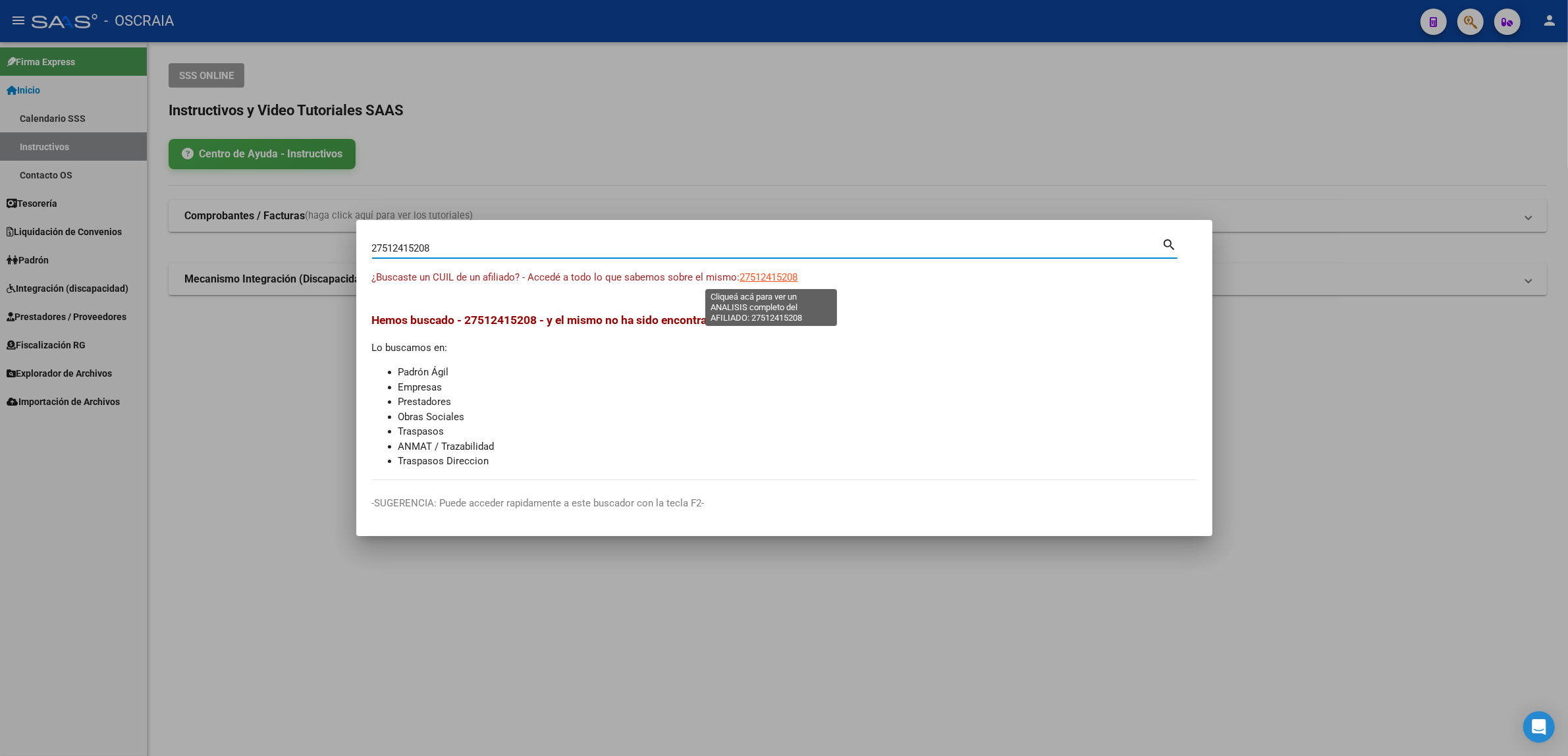
click at [774, 278] on span "27512415208" at bounding box center [769, 277] width 58 height 12
type textarea "27512415208"
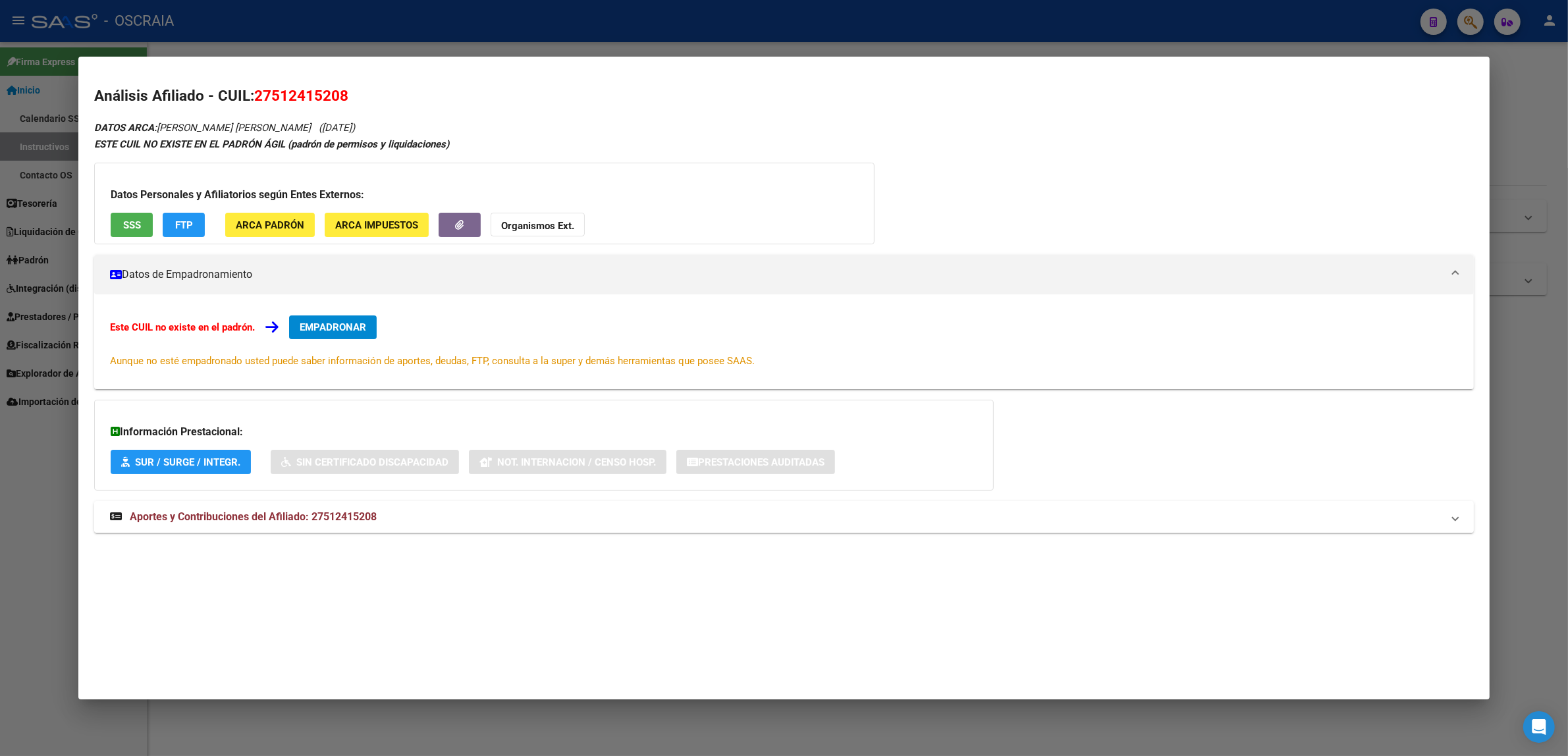
click at [143, 529] on mat-expansion-panel-header "Aportes y Contribuciones del Afiliado: 27512415208" at bounding box center [784, 517] width 1379 height 32
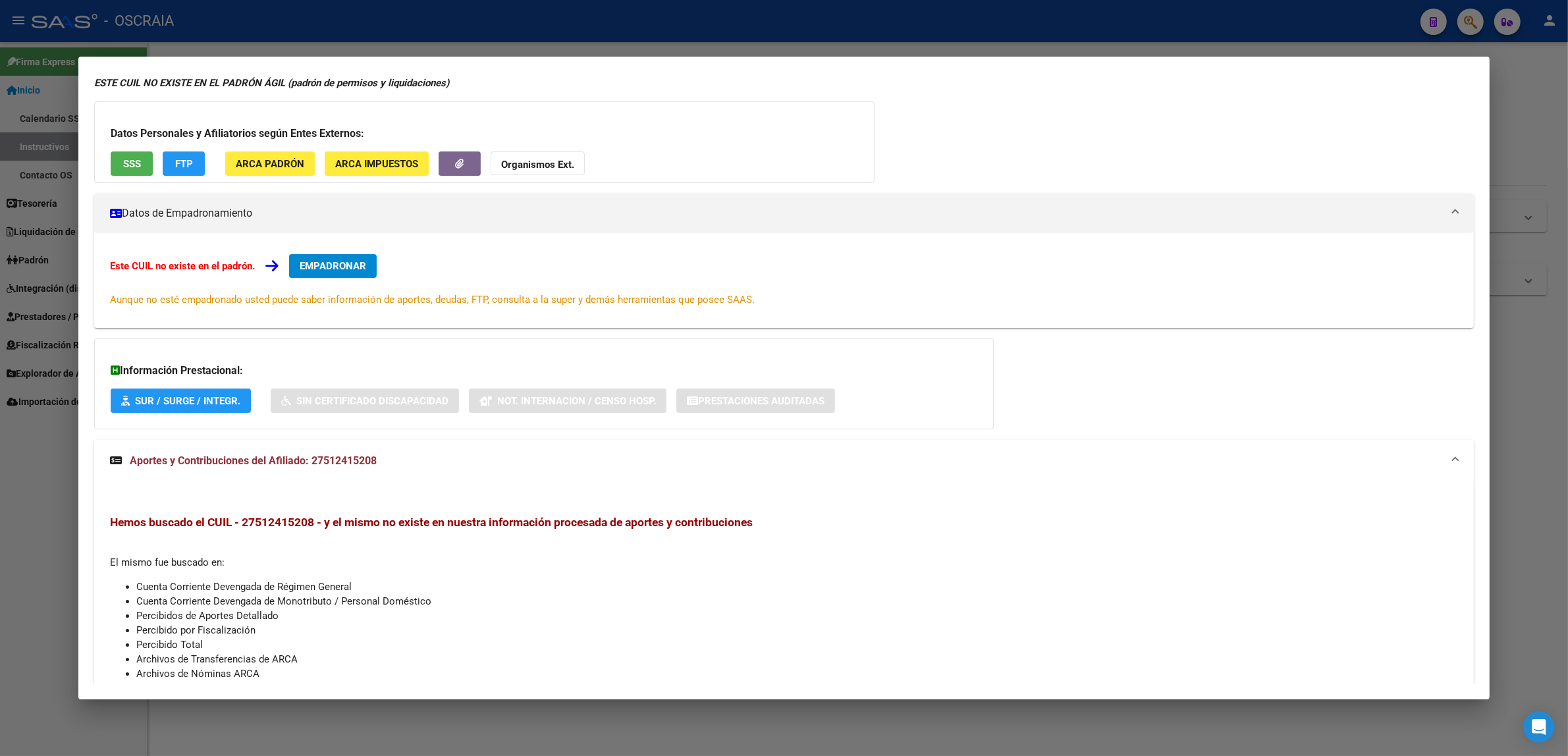
scroll to position [0, 0]
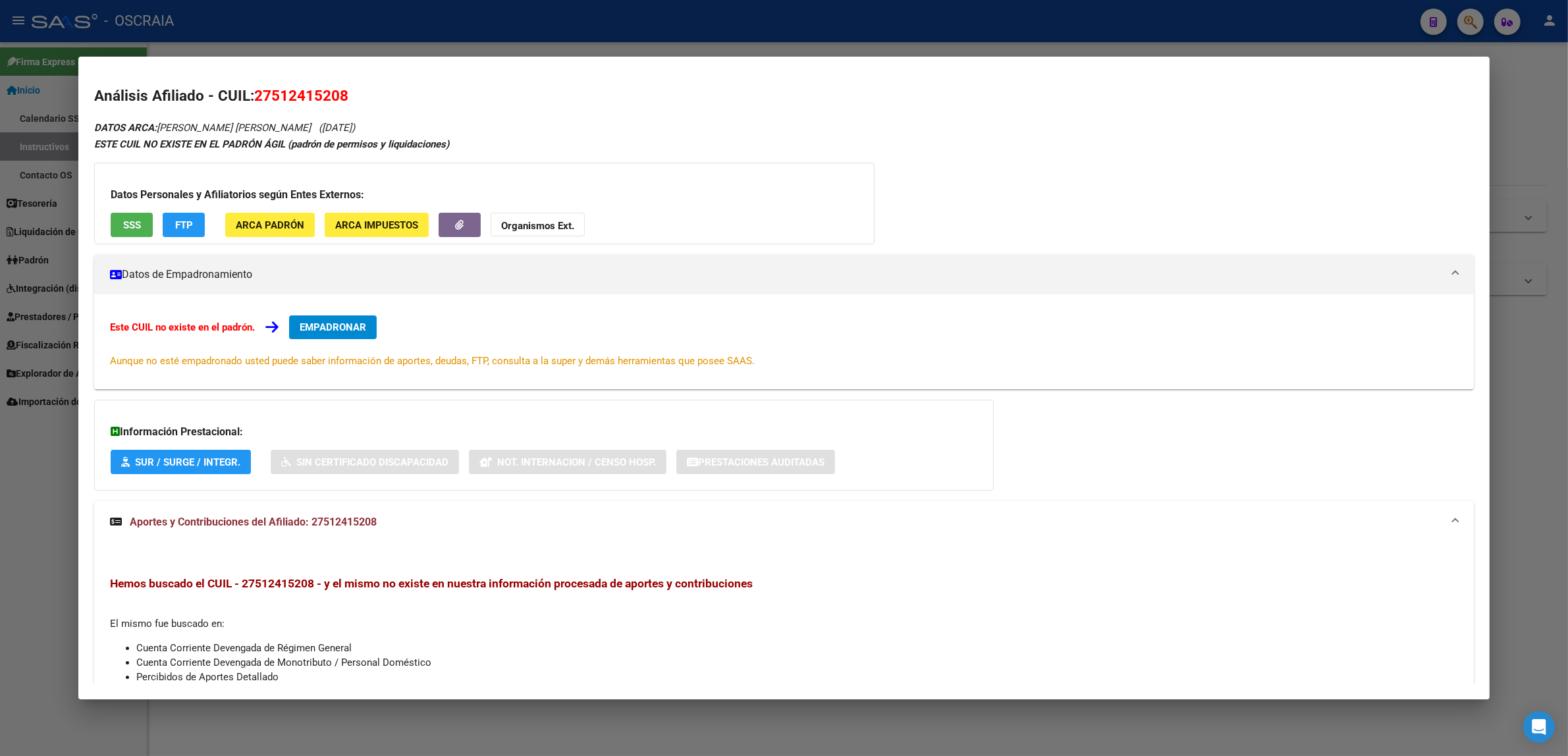
click at [280, 91] on span "27512415208" at bounding box center [302, 95] width 94 height 17
copy span "27512415208"
